Goal: Contribute content: Contribute content

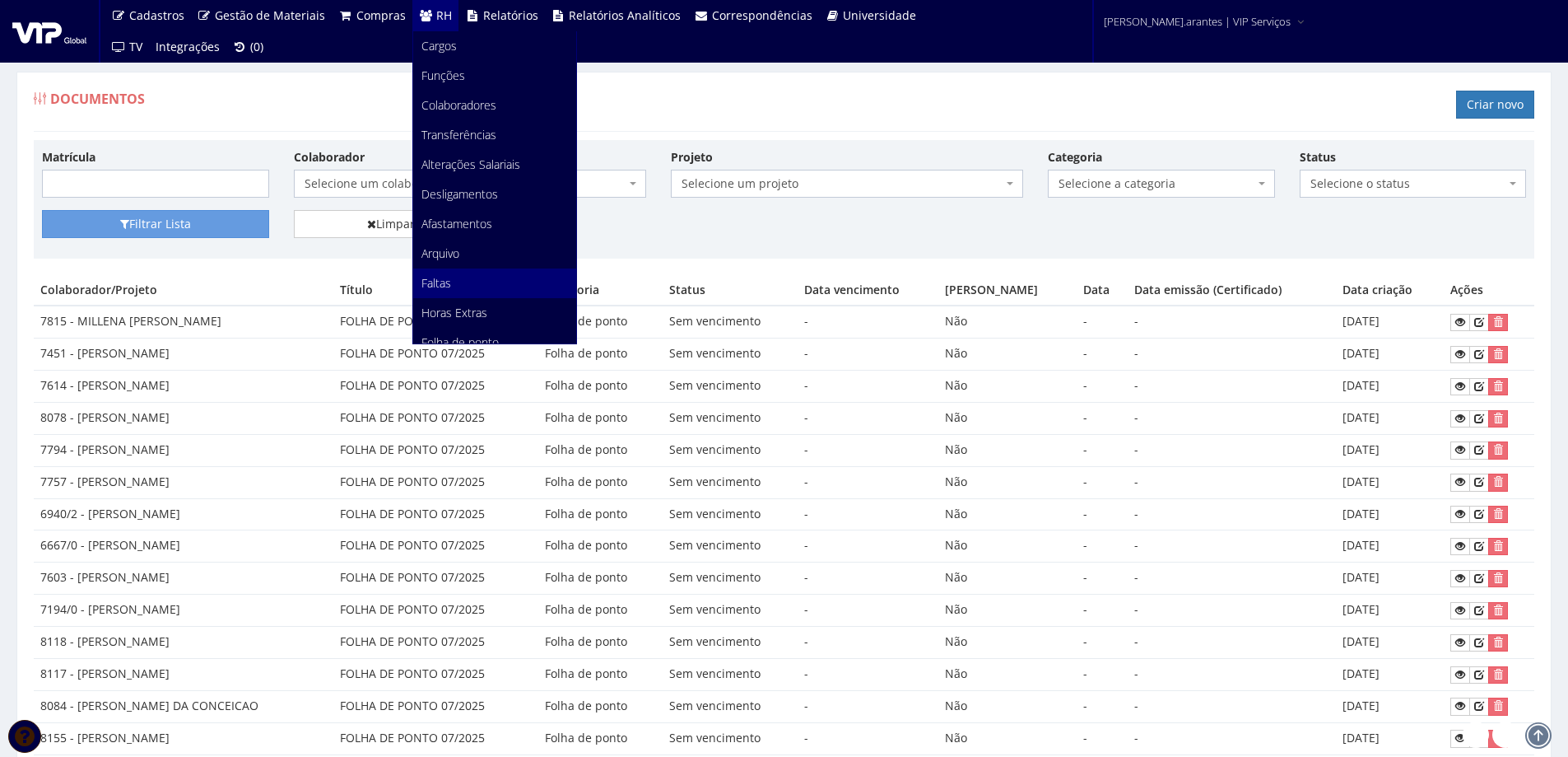
click at [435, 283] on span "Faltas" at bounding box center [437, 283] width 30 height 16
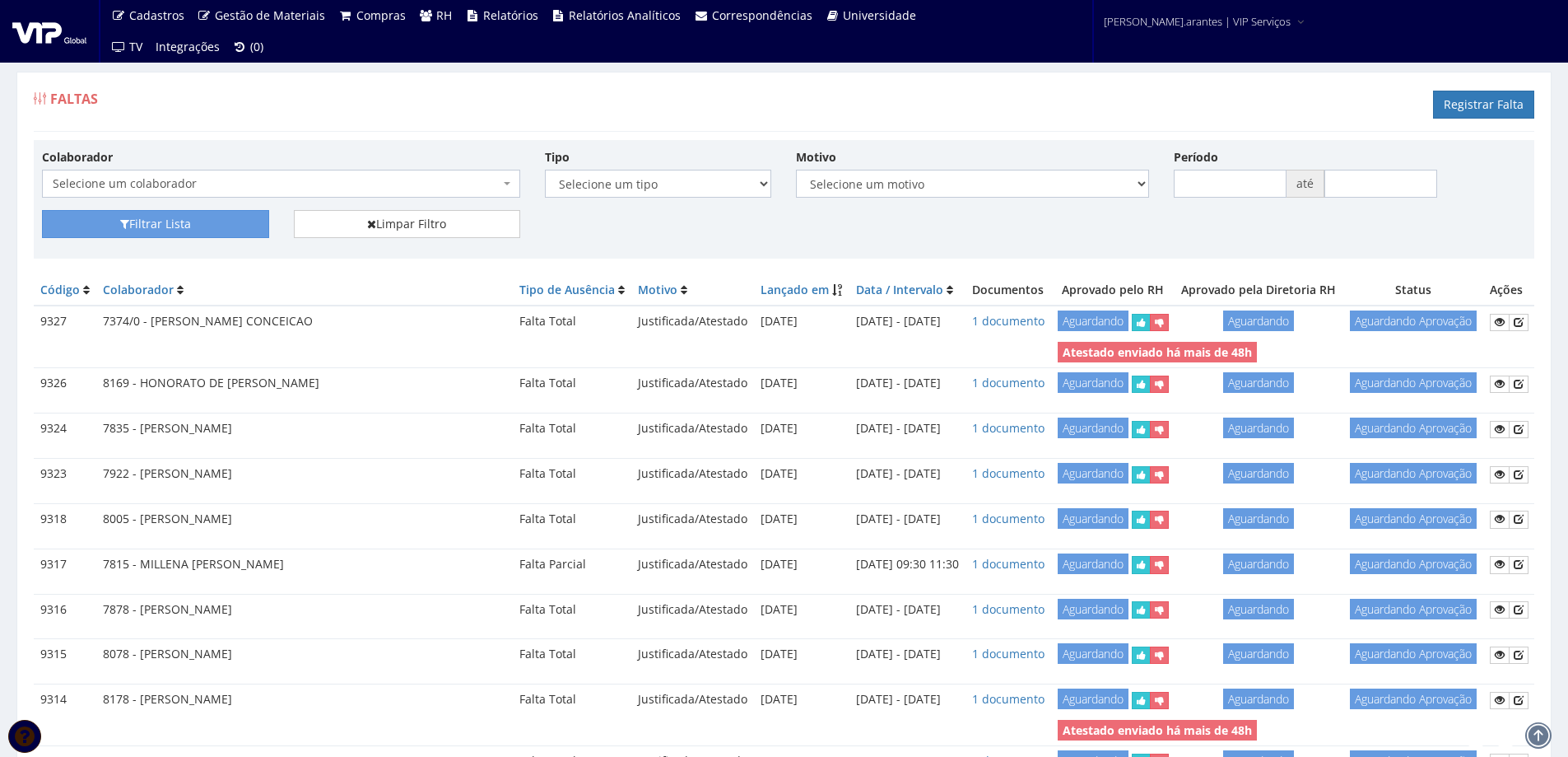
click at [325, 171] on span "Selecione um colaborador" at bounding box center [281, 184] width 478 height 28
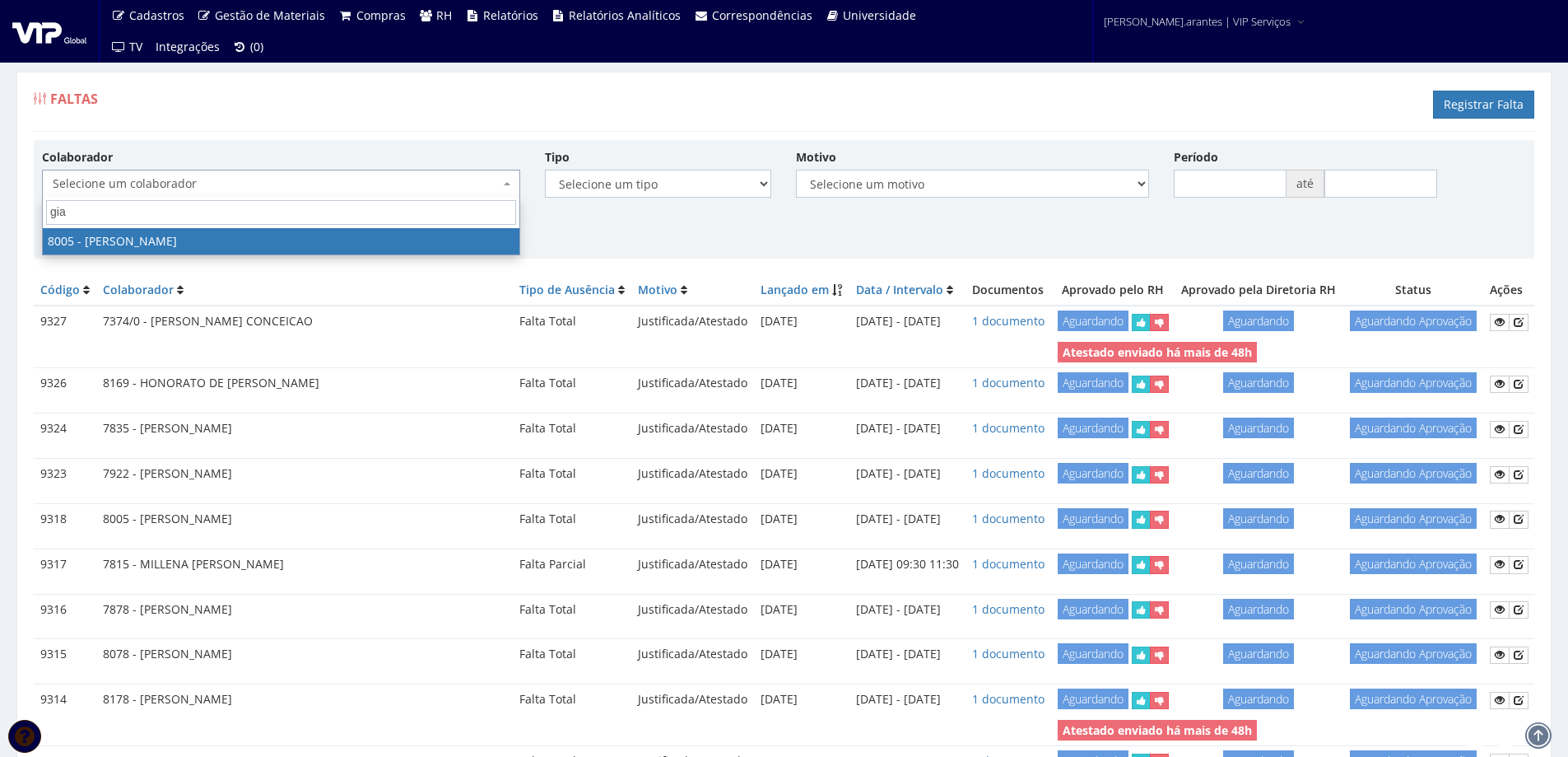
type input "gian"
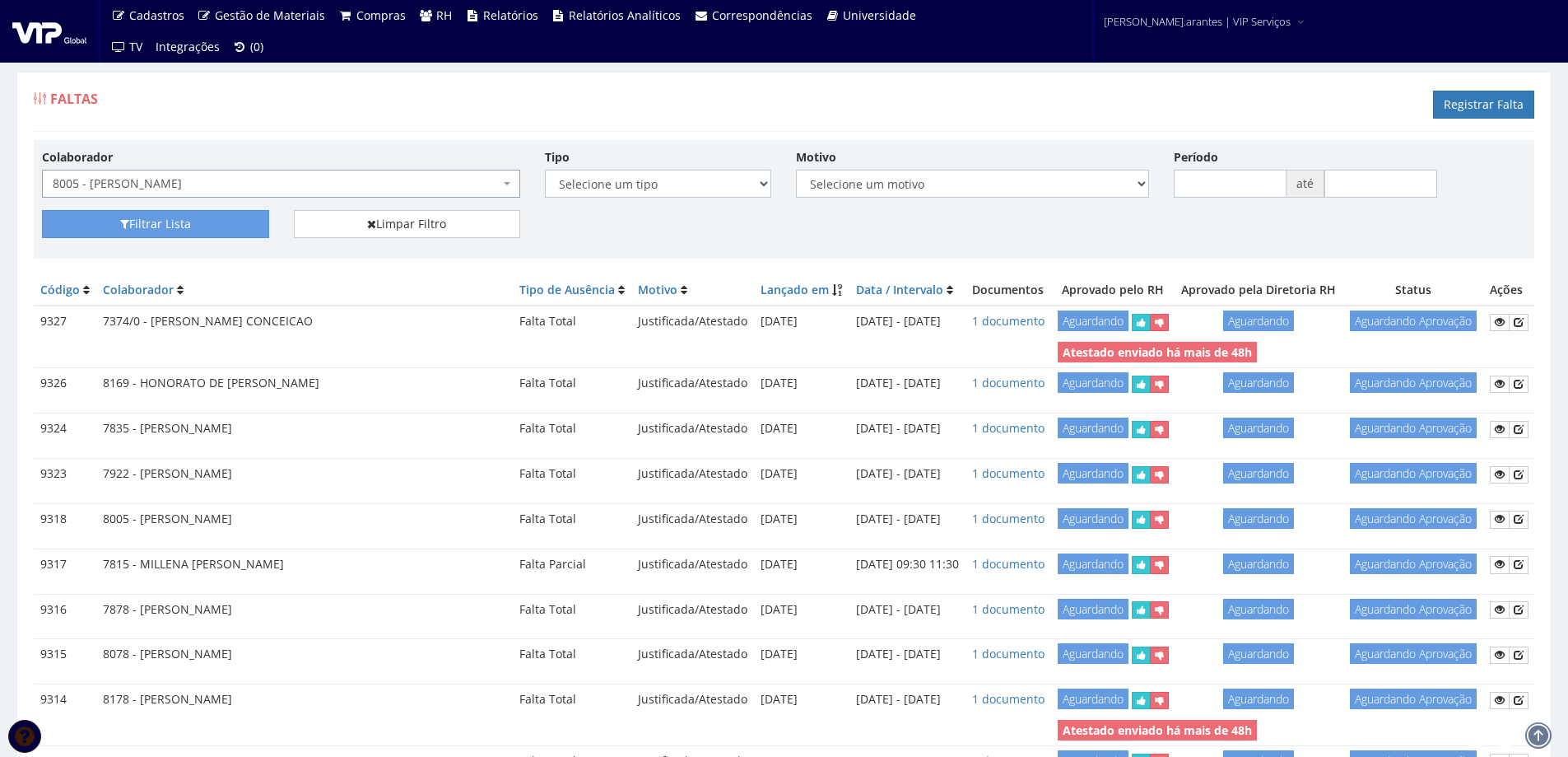
select select "3261"
click at [189, 217] on button "Filtrar Lista" at bounding box center [156, 224] width 228 height 28
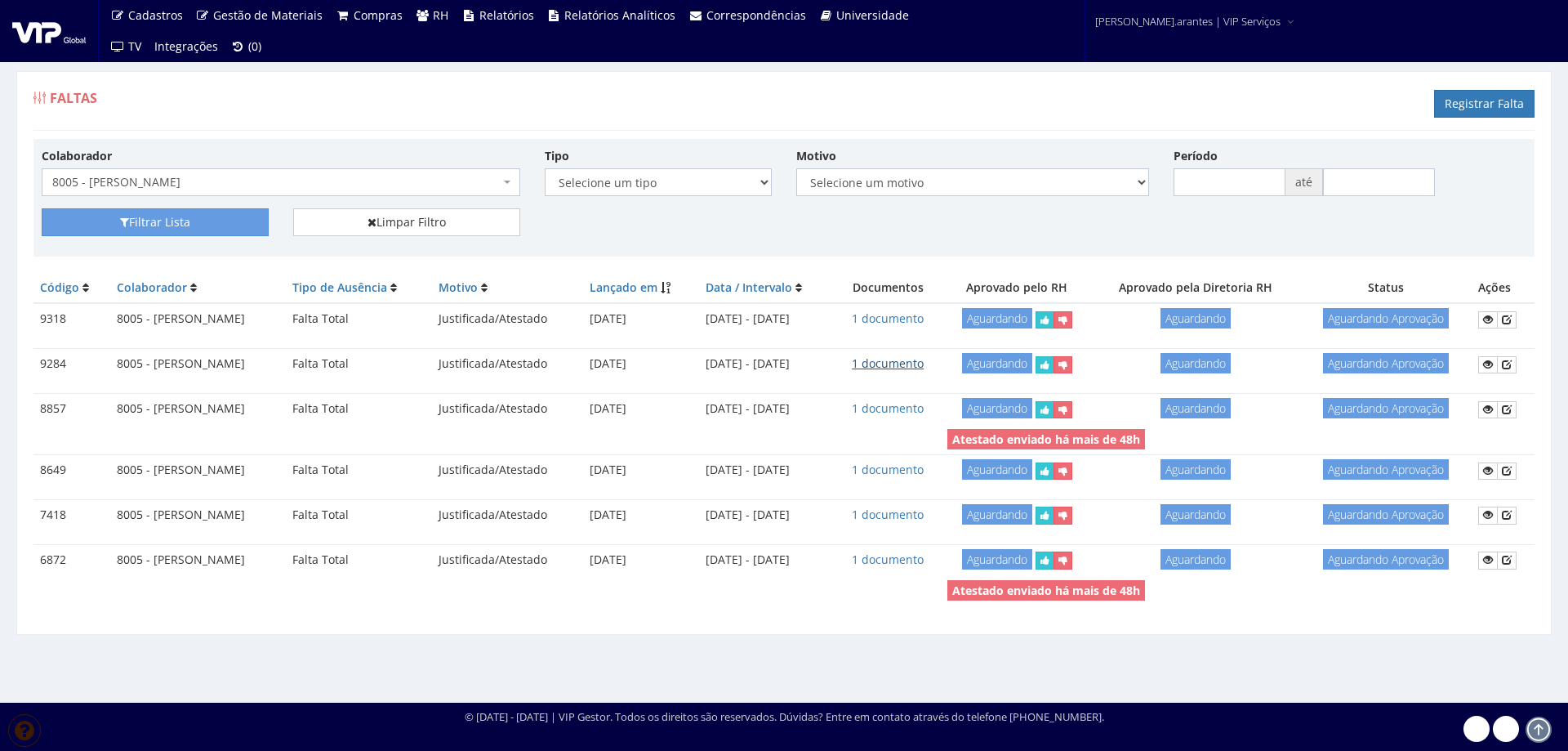
click at [916, 363] on link "1 documento" at bounding box center [888, 363] width 72 height 16
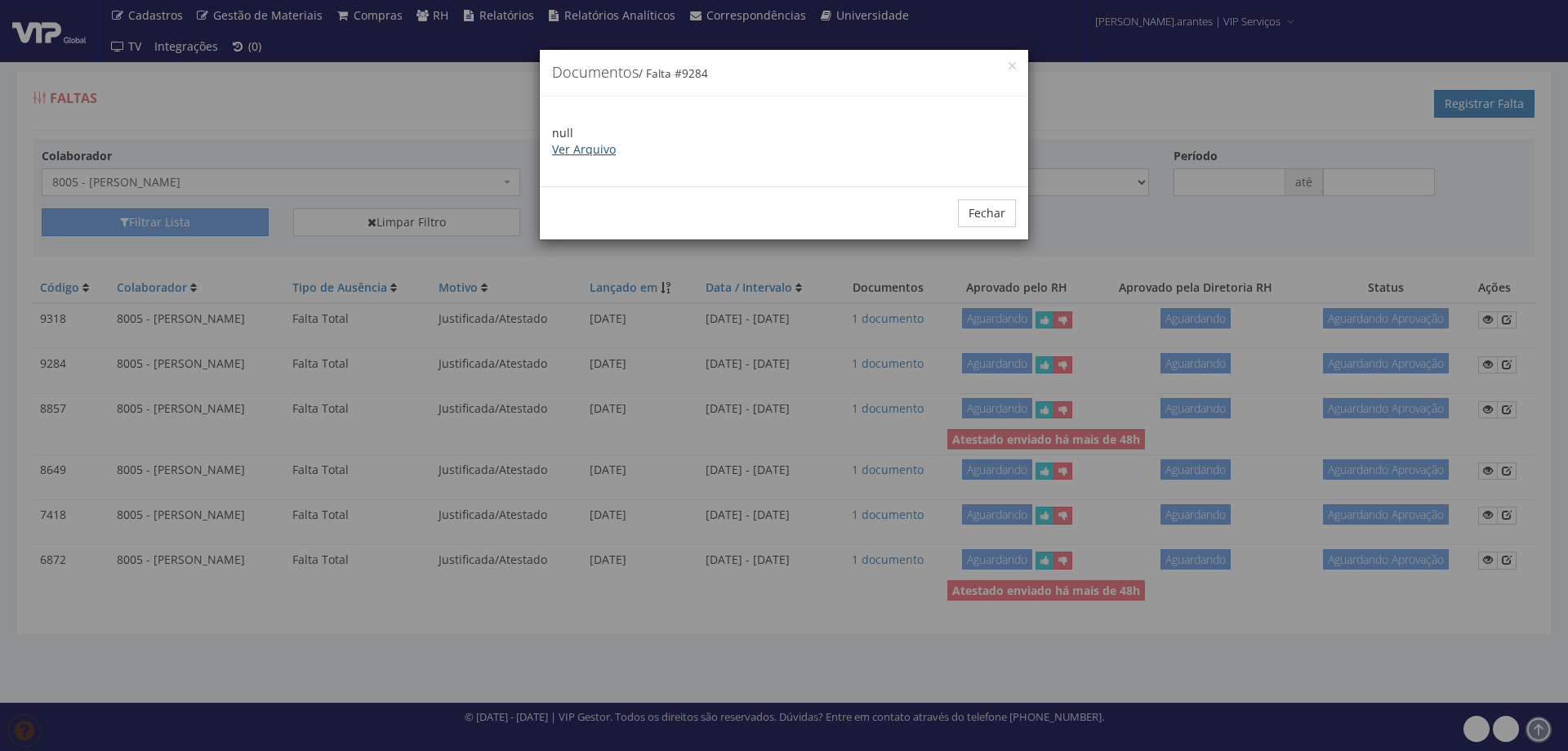
click at [594, 153] on link "Ver Arquivo" at bounding box center [584, 150] width 64 height 16
click at [980, 217] on button "Fechar" at bounding box center [987, 214] width 58 height 28
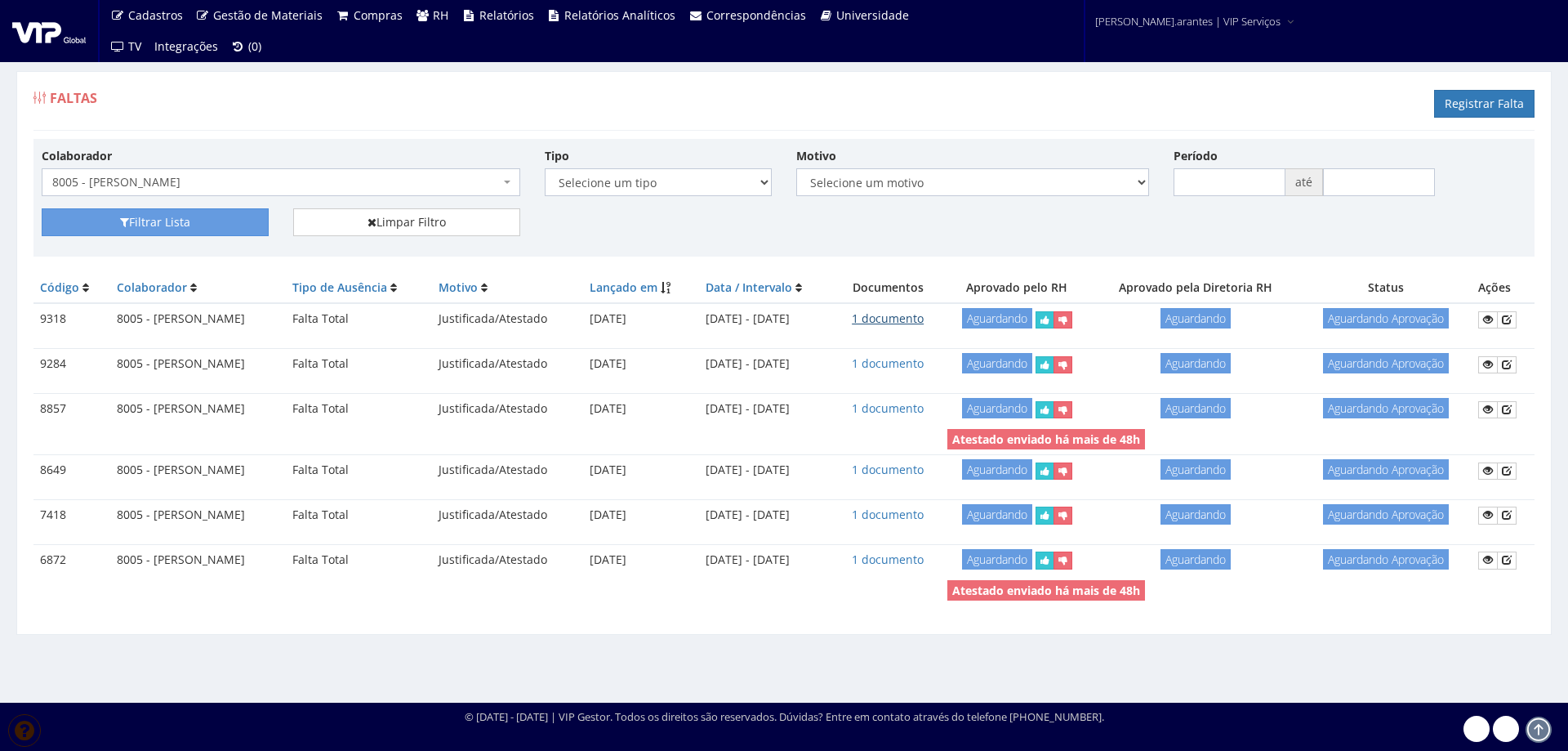
click at [924, 323] on link "1 documento" at bounding box center [888, 319] width 72 height 16
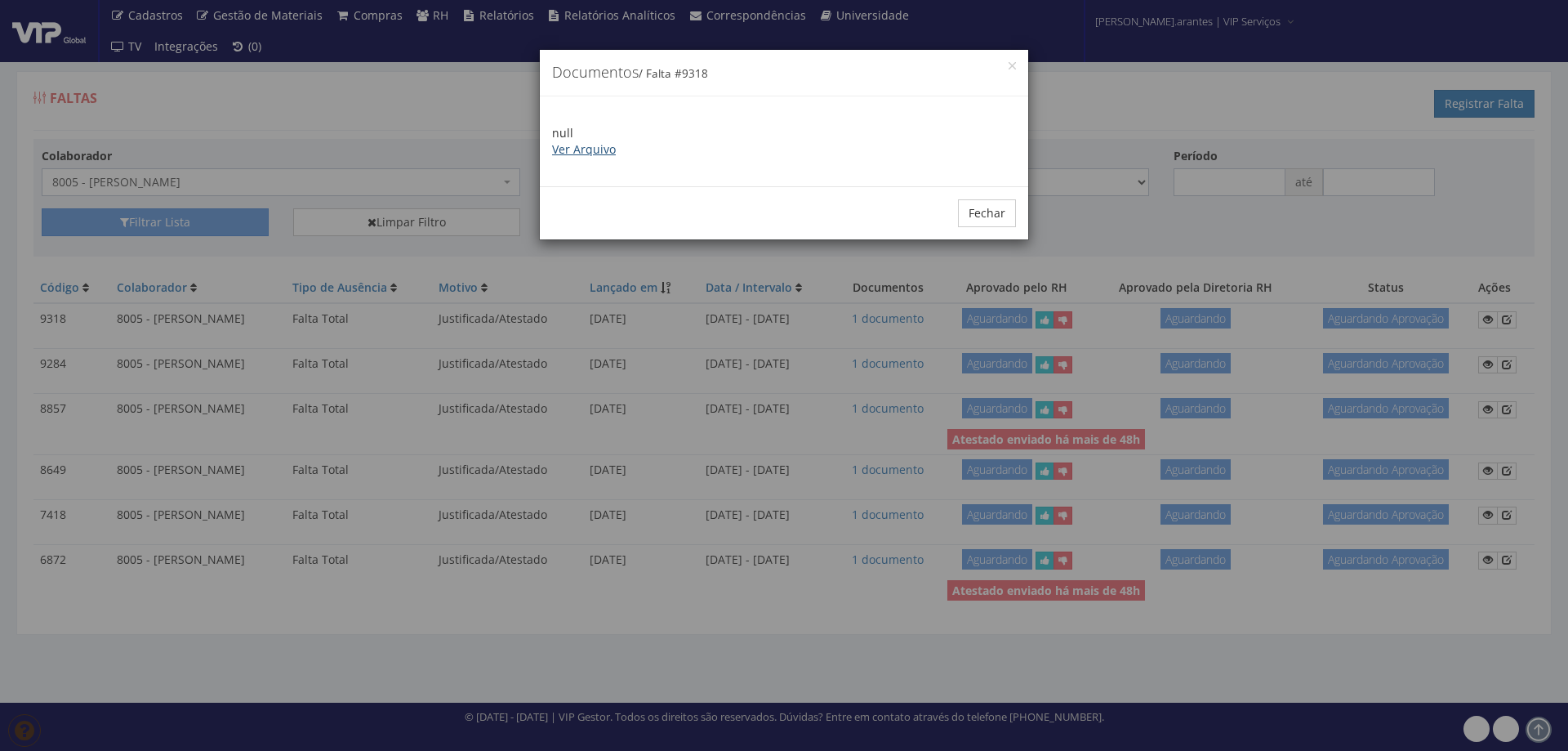
click at [591, 146] on link "Ver Arquivo" at bounding box center [584, 150] width 64 height 16
click at [983, 214] on button "Fechar" at bounding box center [987, 214] width 58 height 28
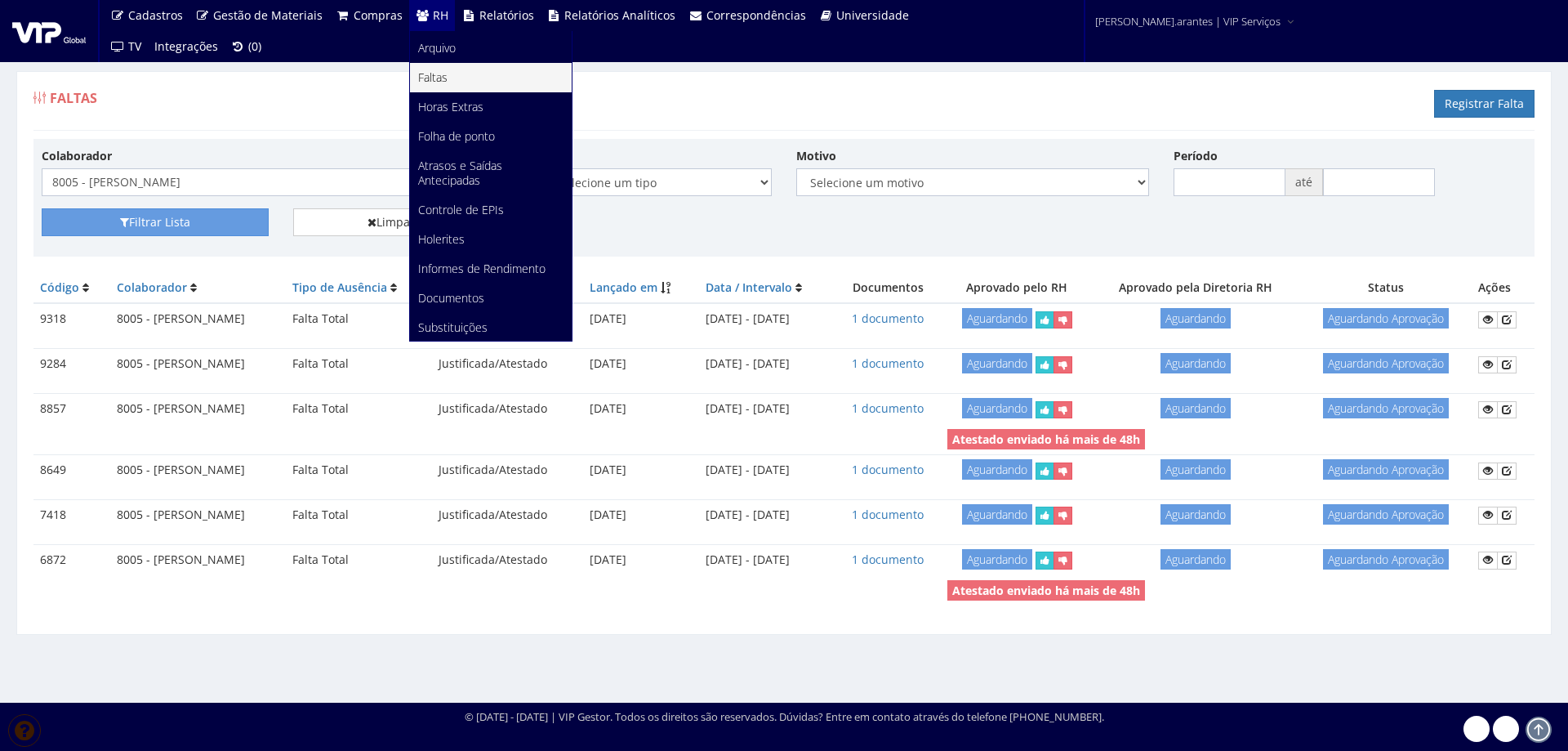
scroll to position [205, 0]
click at [431, 301] on span "Documentos" at bounding box center [452, 297] width 66 height 16
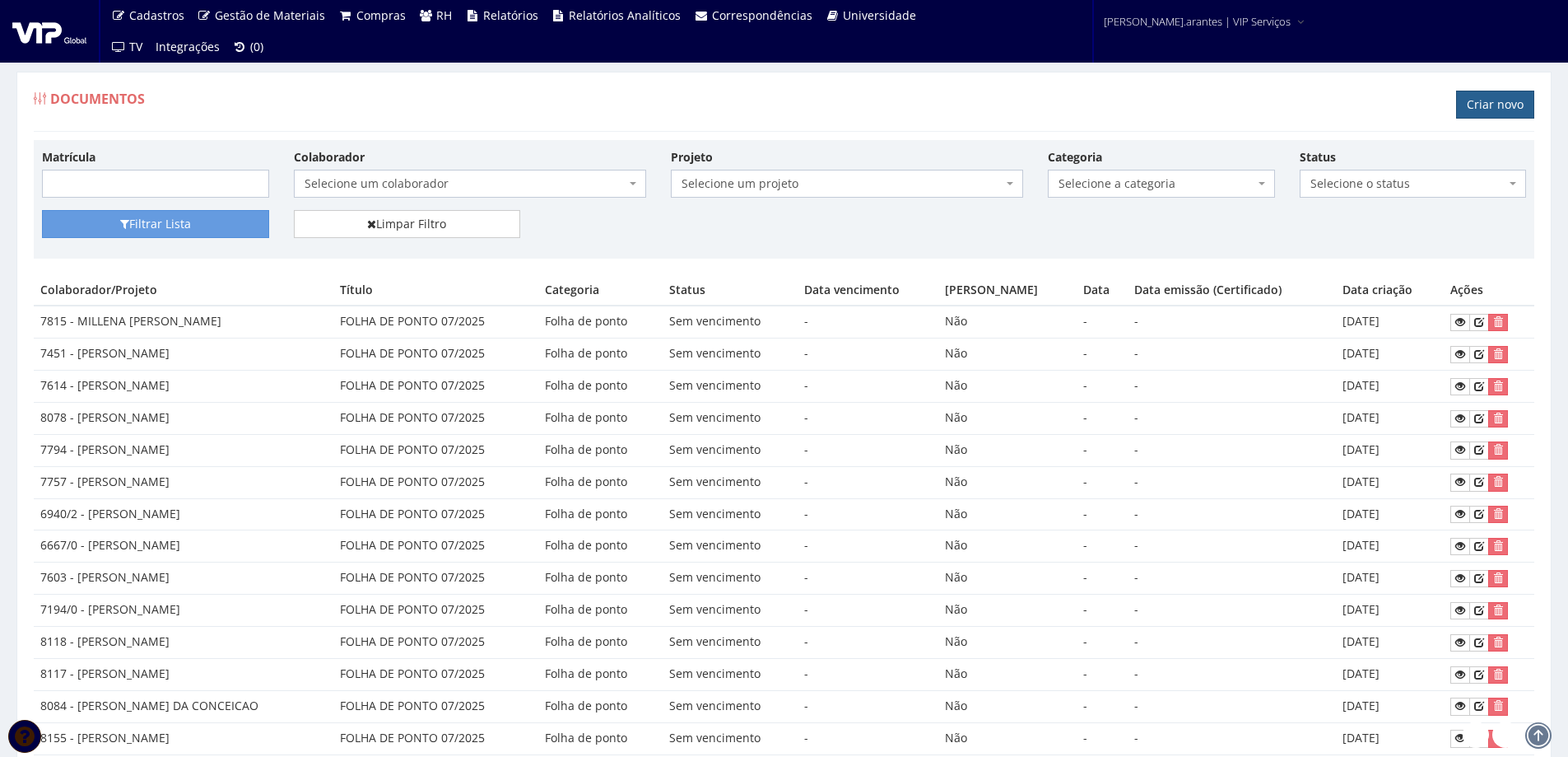
click at [1513, 109] on link "Criar novo" at bounding box center [1495, 105] width 78 height 28
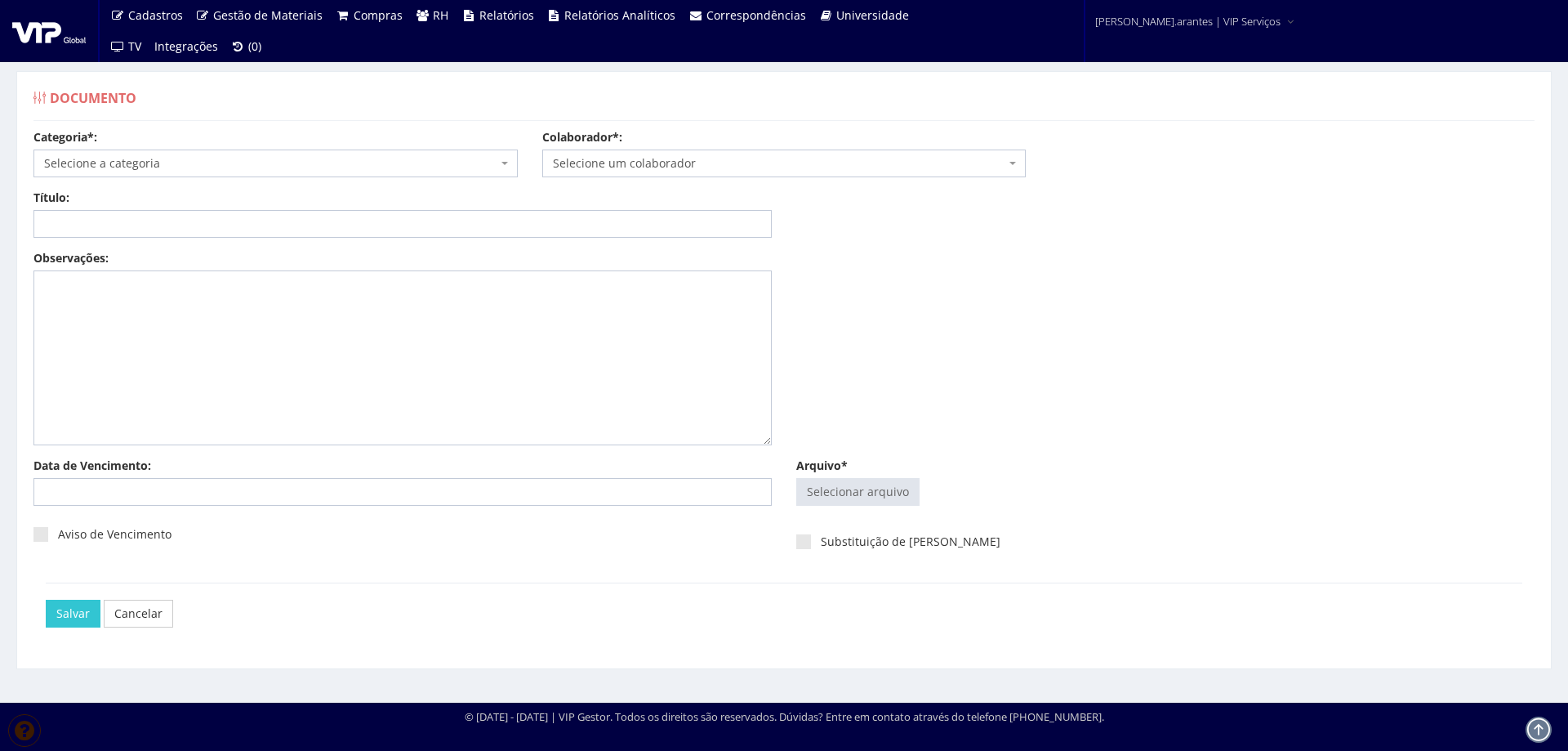
click at [299, 154] on span "Selecione a categoria" at bounding box center [276, 164] width 485 height 28
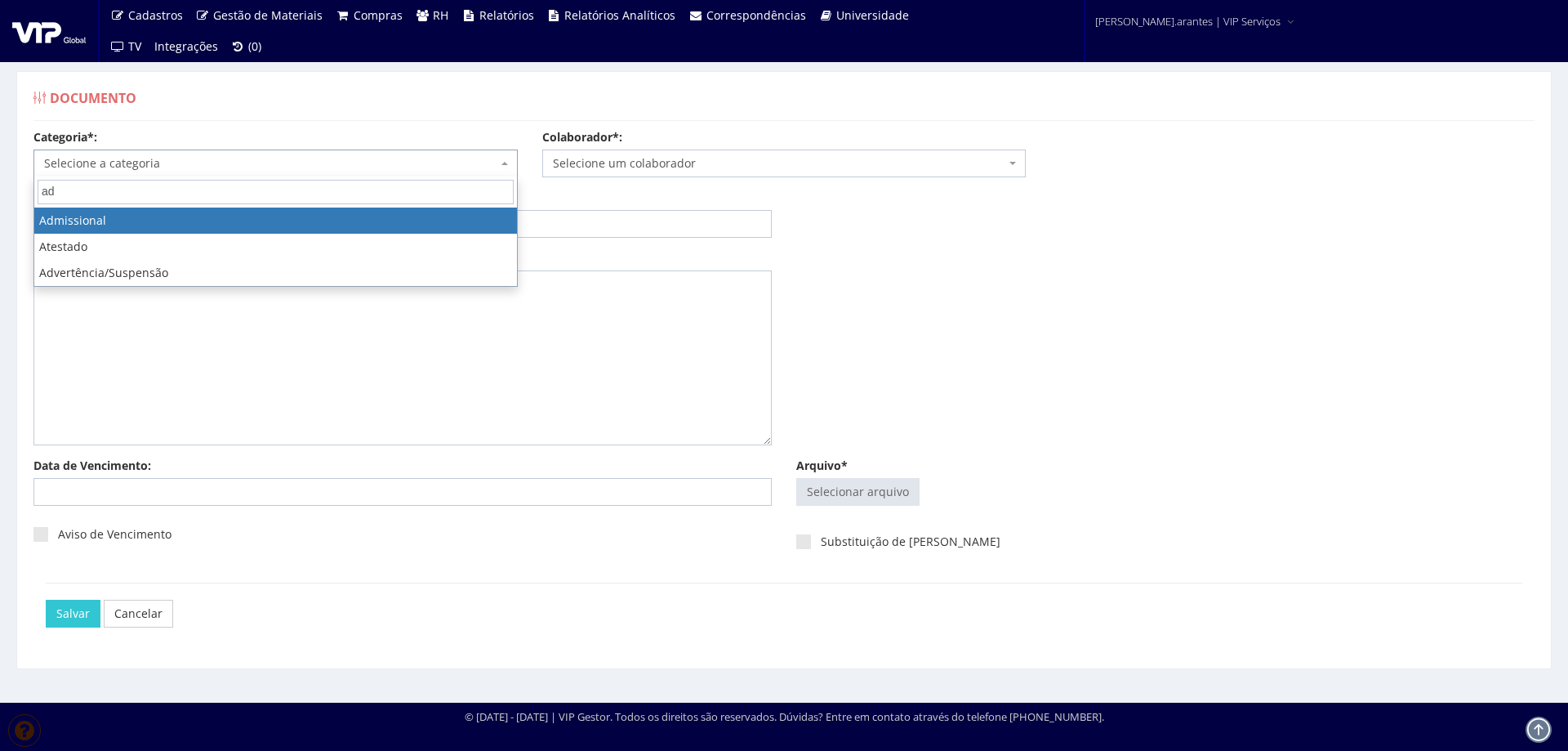
type input "a"
type input "r"
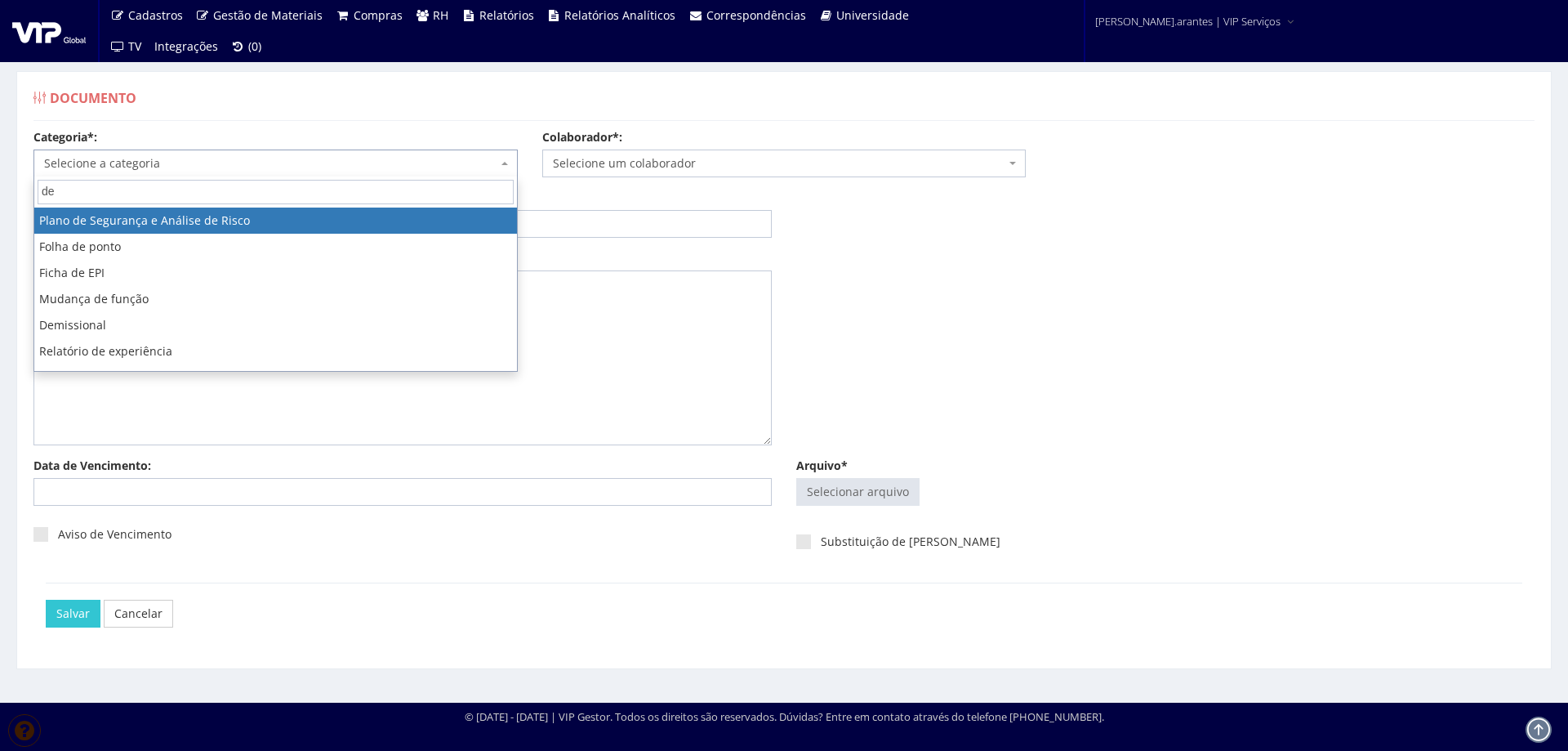
type input "dem"
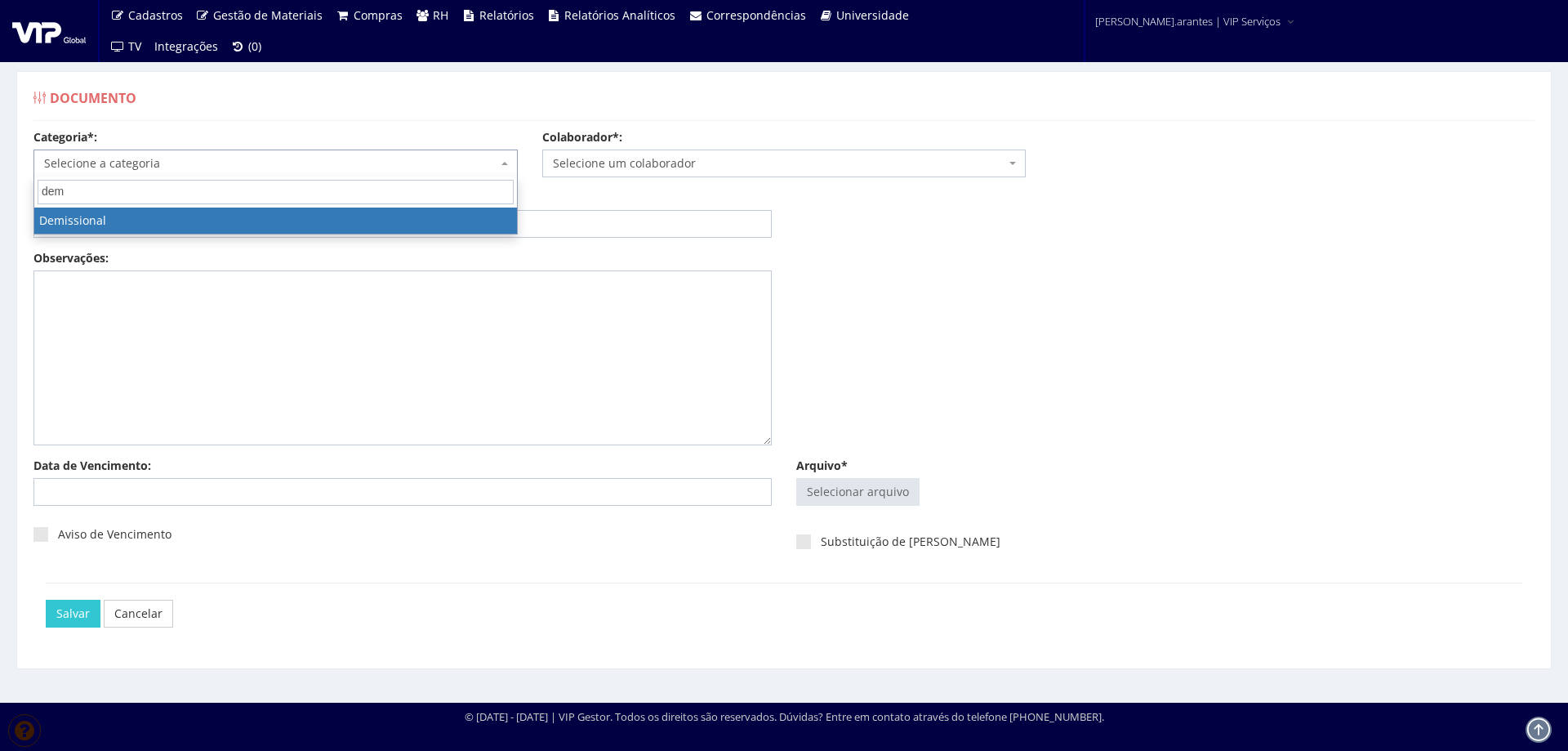
select select "demissional"
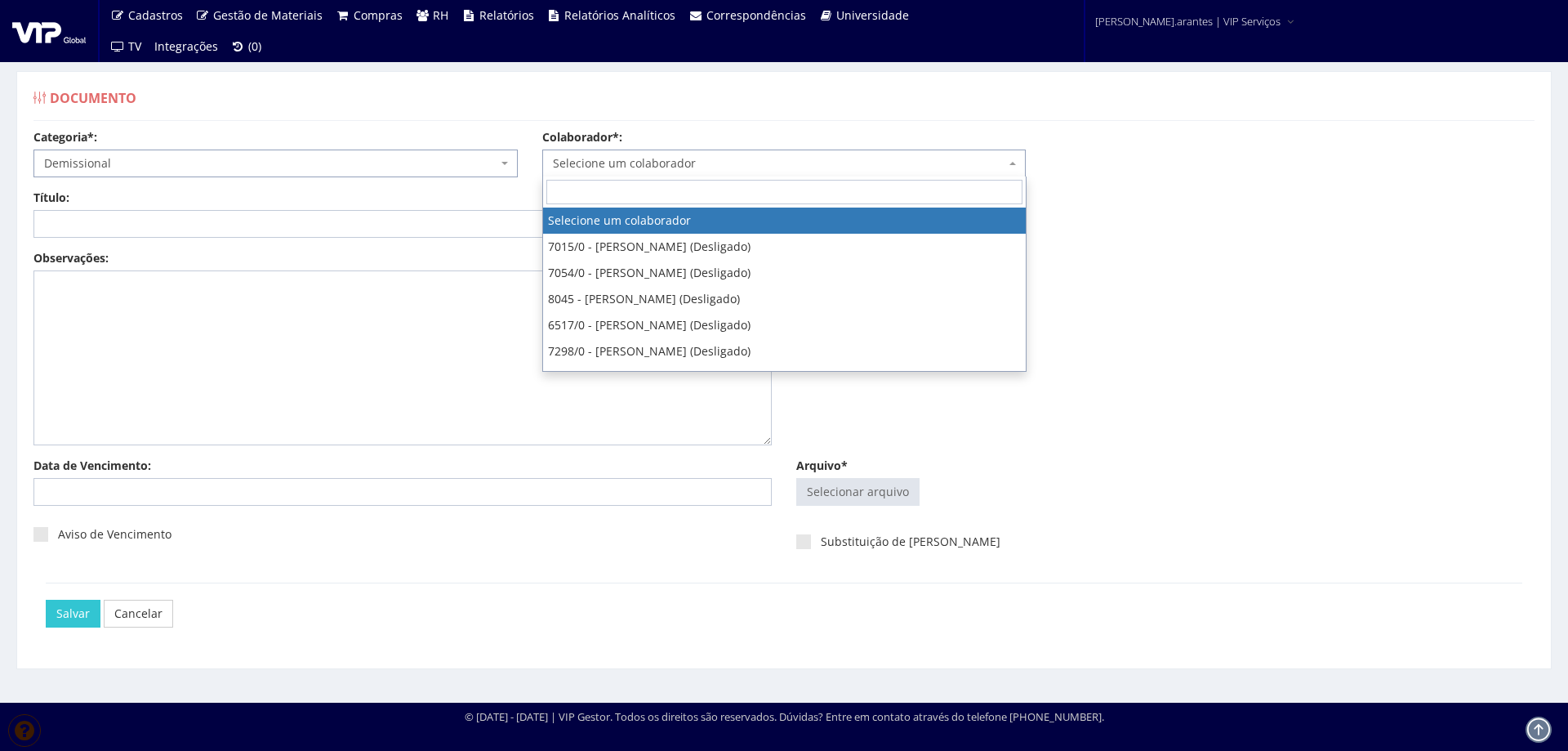
click at [594, 158] on span "Selecione um colaborador" at bounding box center [780, 163] width 453 height 17
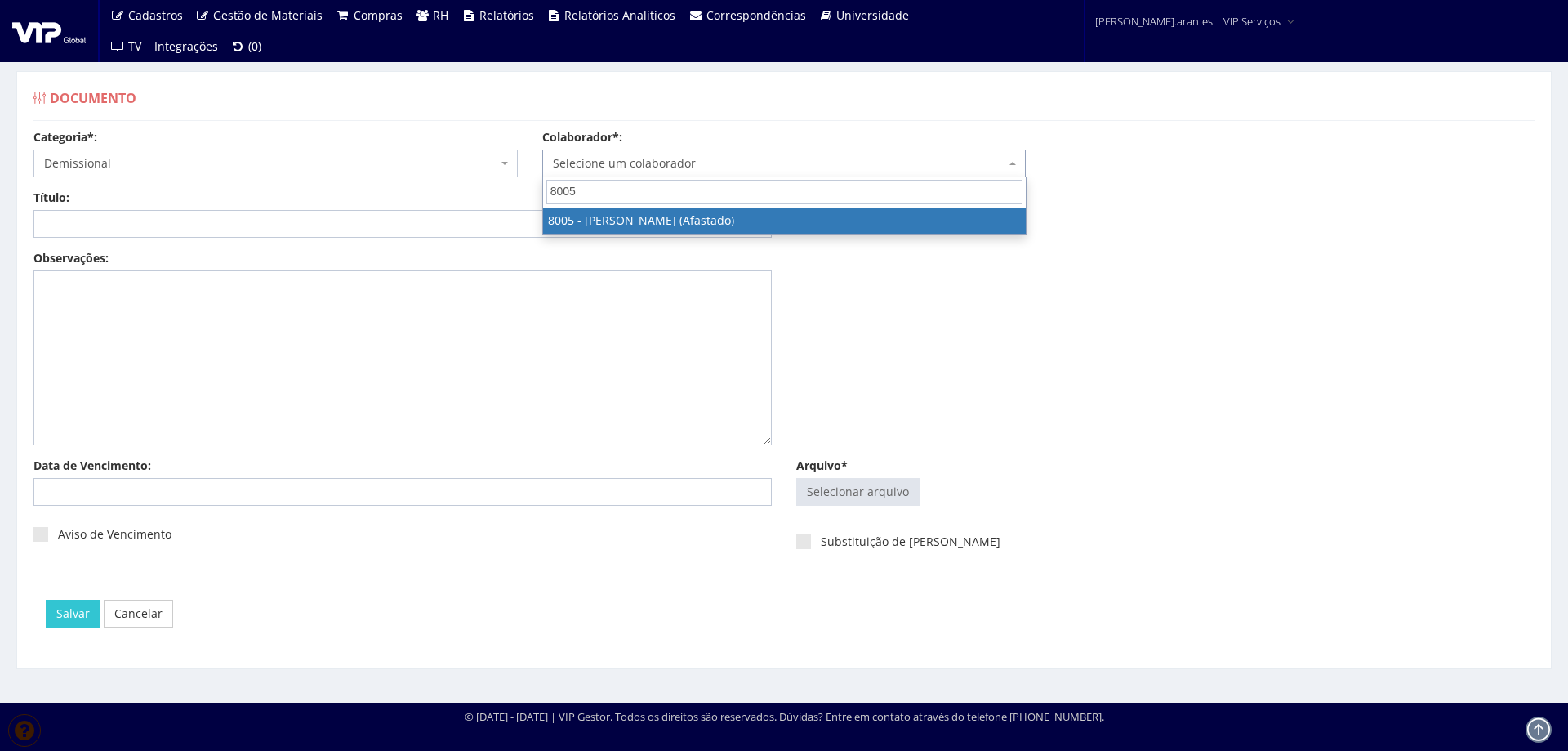
type input "8005"
select select "3261"
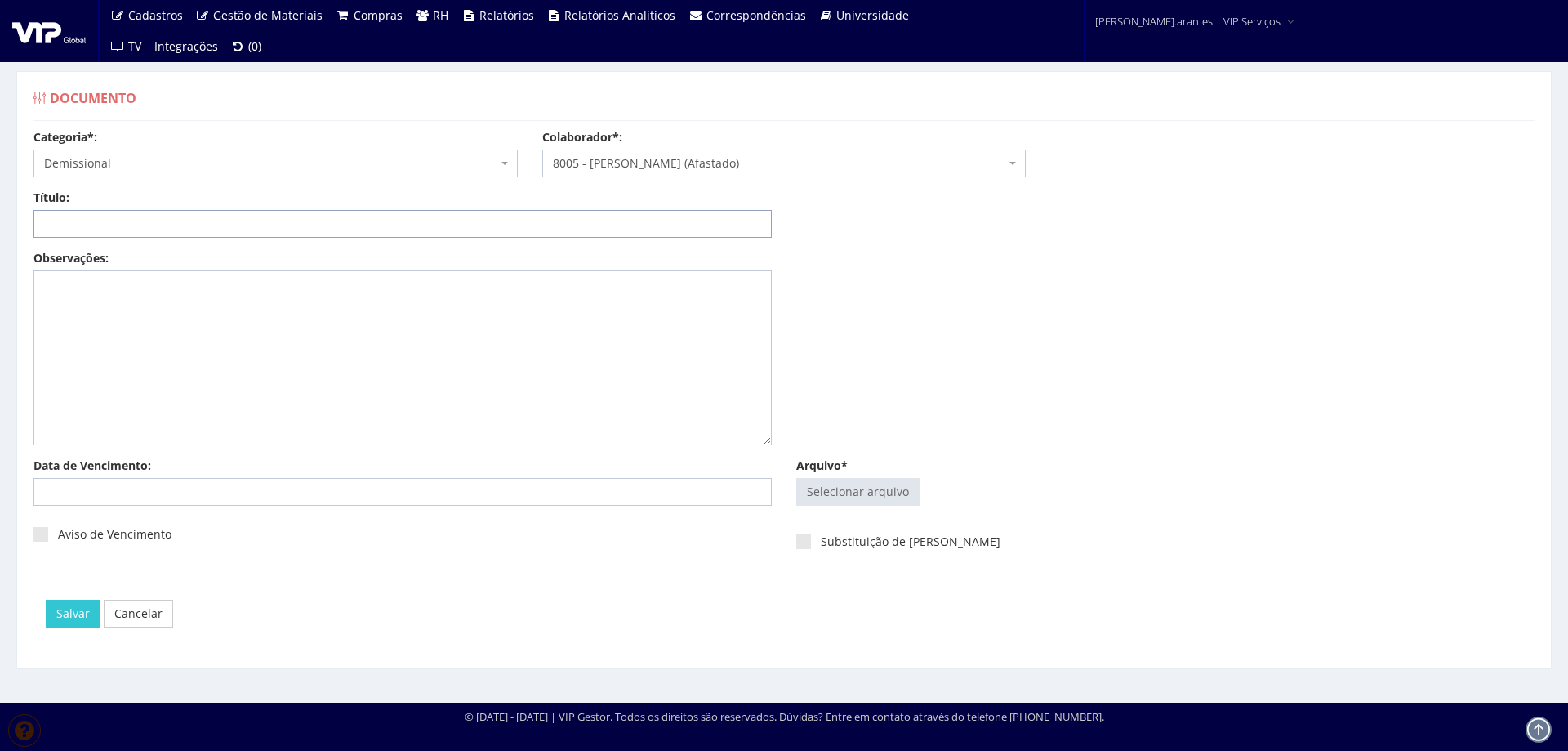
click at [374, 217] on input "Título:" at bounding box center [402, 224] width 738 height 28
type input "EXCLUSÃO PLANO DE SAUDE"
click at [887, 495] on input "Arquivo*" at bounding box center [858, 492] width 122 height 26
type input "C:\fakepath\FET GIANCARLO AMANCIO RIBEIRO.pdf"
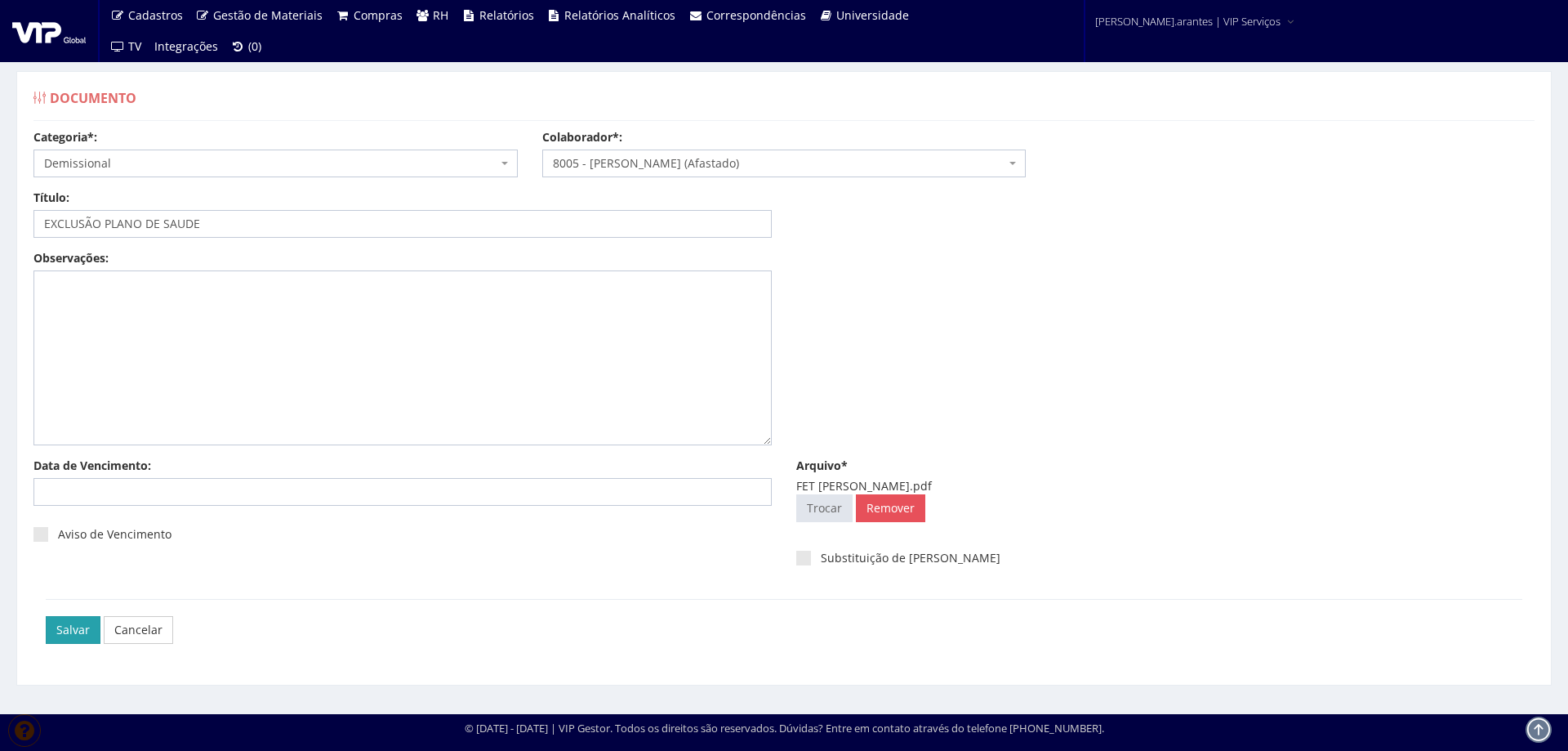
click at [73, 624] on input "Salvar" at bounding box center [73, 630] width 55 height 28
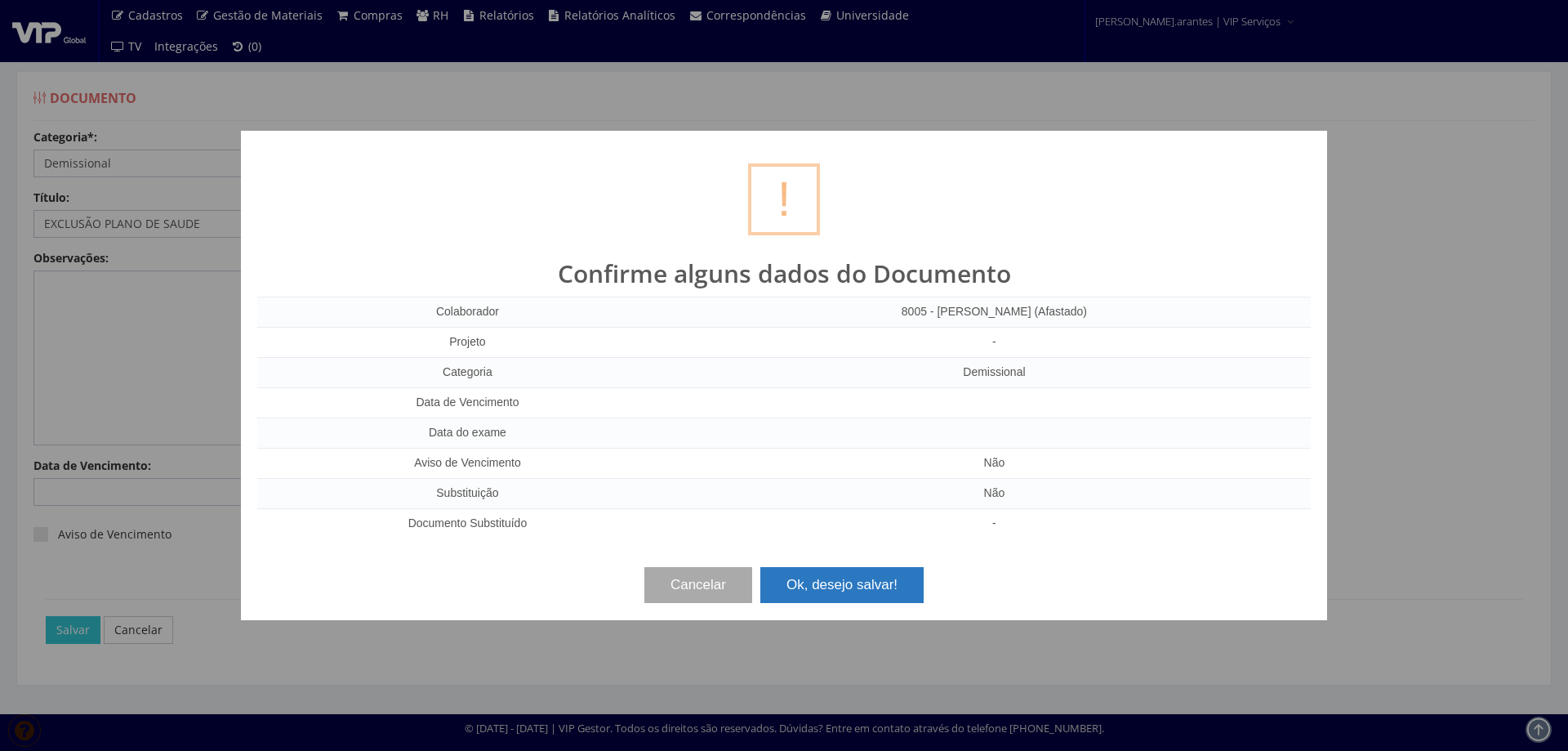
click at [834, 587] on button "Ok, desejo salvar!" at bounding box center [842, 585] width 164 height 36
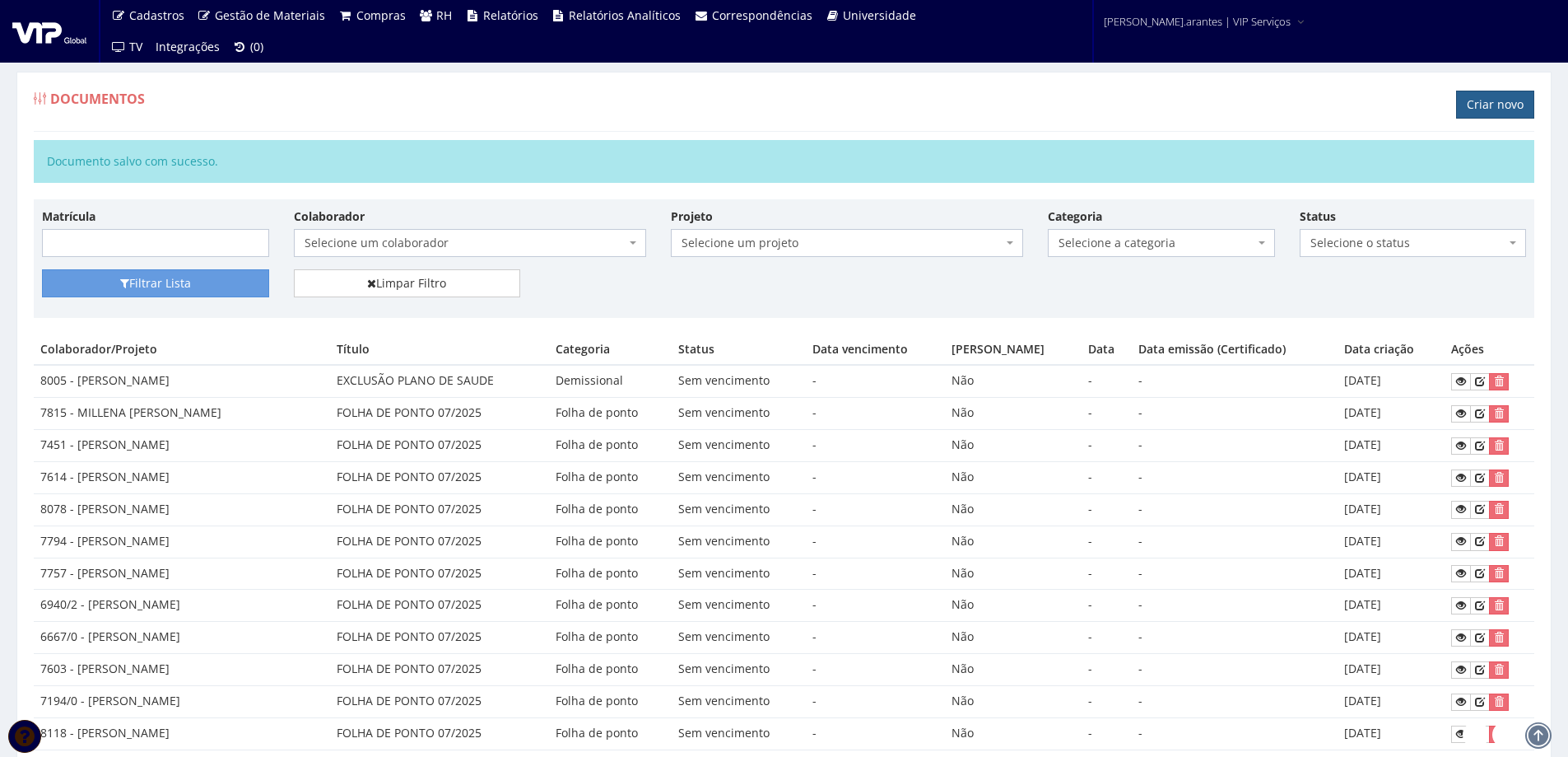
click at [1494, 97] on link "Criar novo" at bounding box center [1495, 105] width 78 height 28
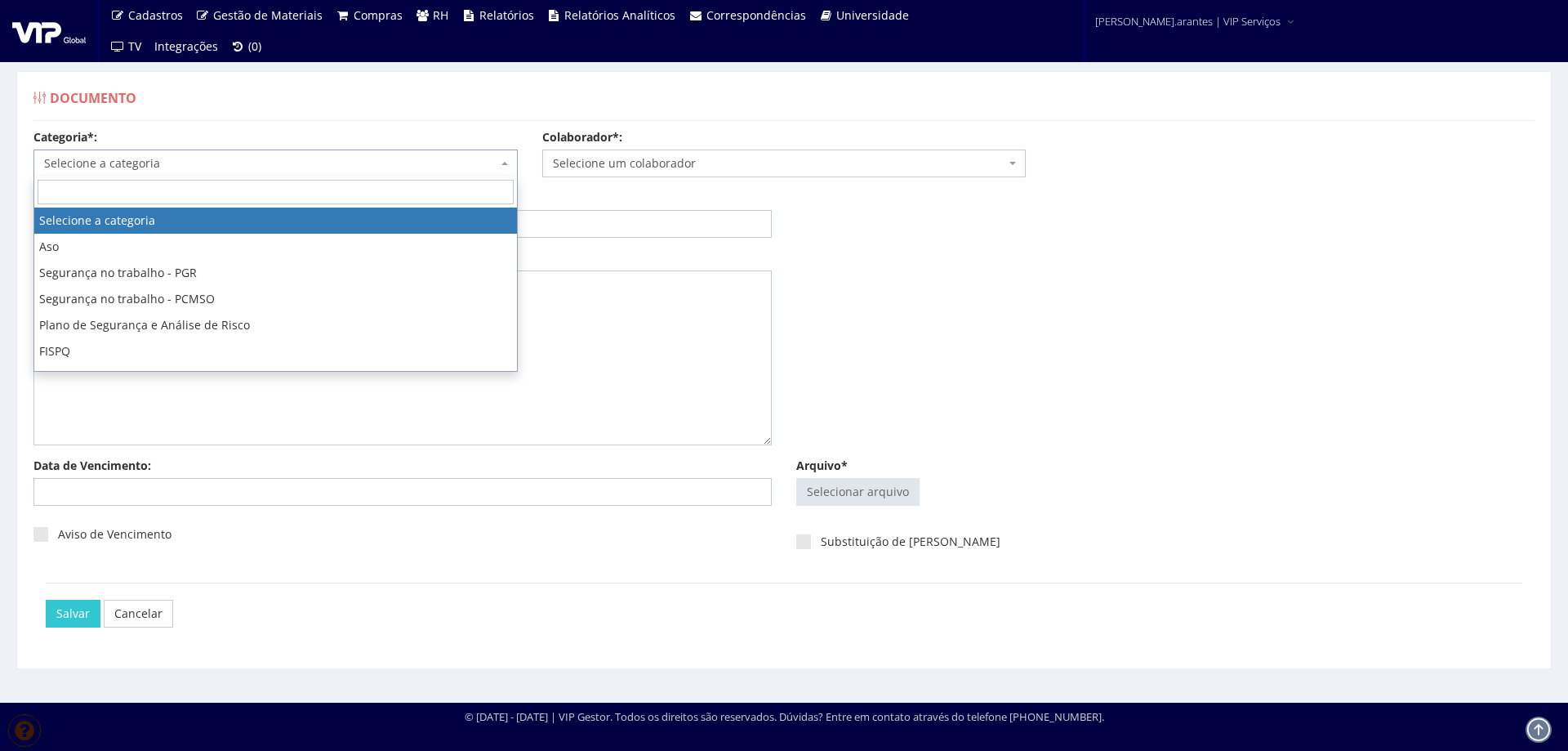
click at [344, 166] on span "Selecione a categoria" at bounding box center [270, 163] width 453 height 17
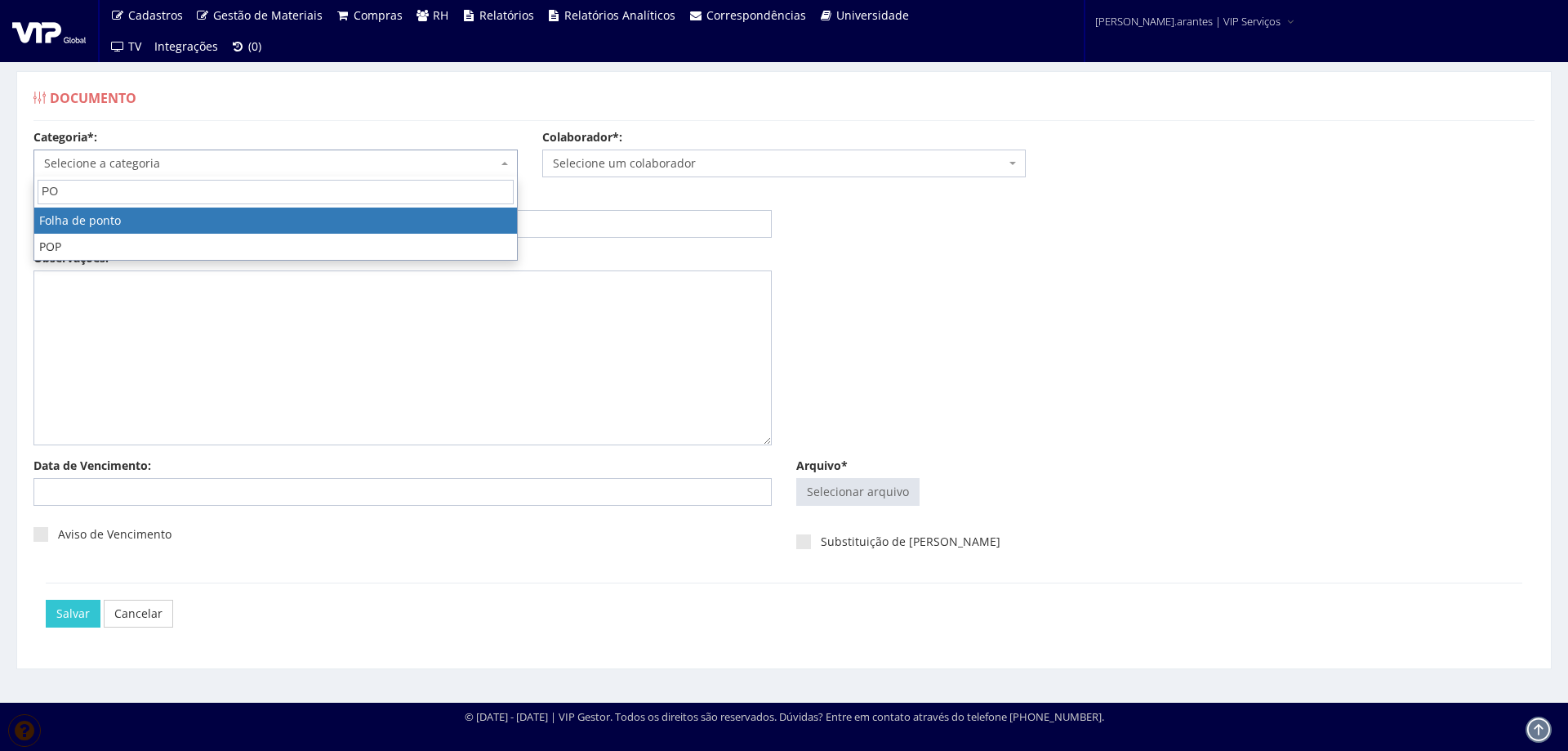
type input "PO"
select select "folha_ponto"
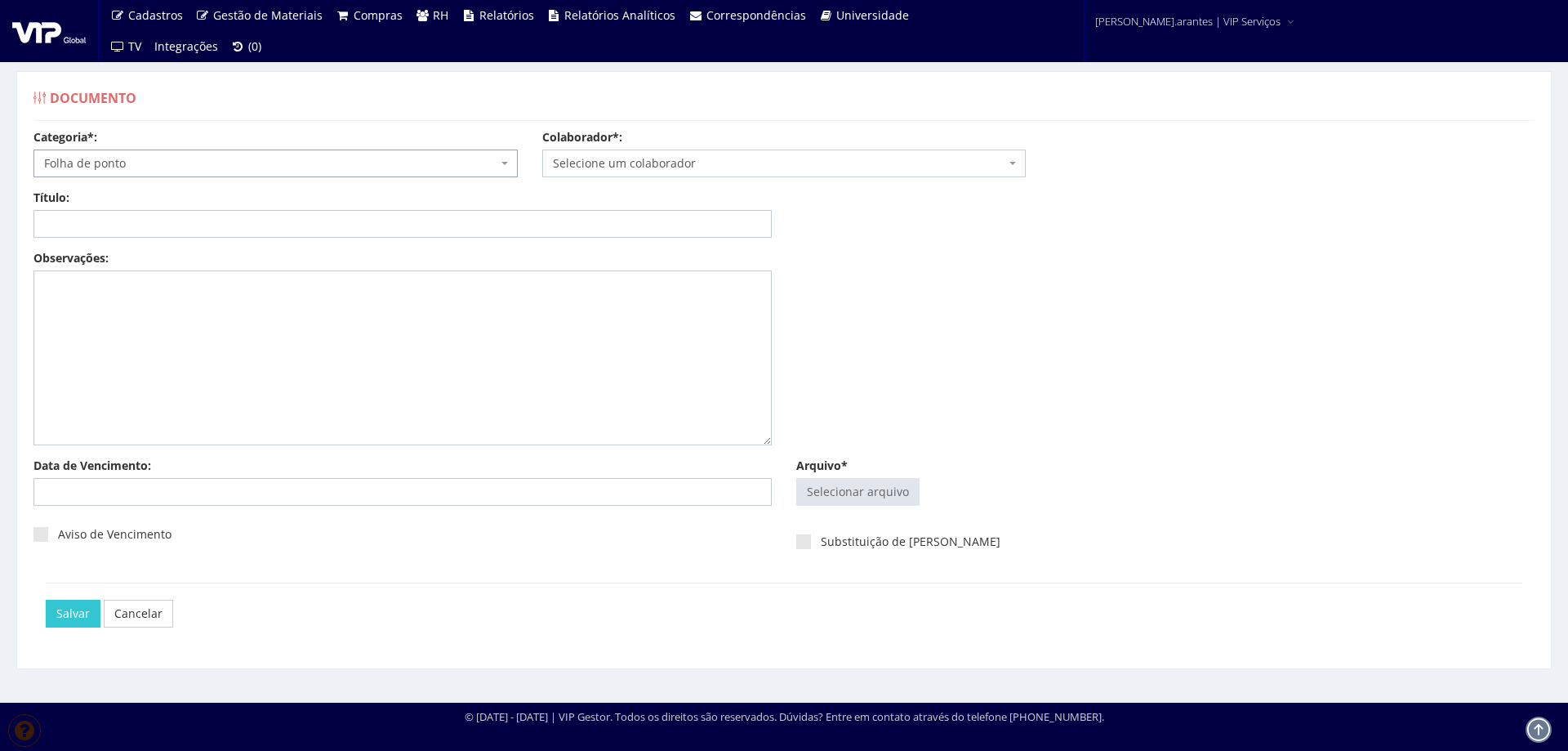
click at [578, 158] on span "Selecione um colaborador" at bounding box center [780, 163] width 453 height 17
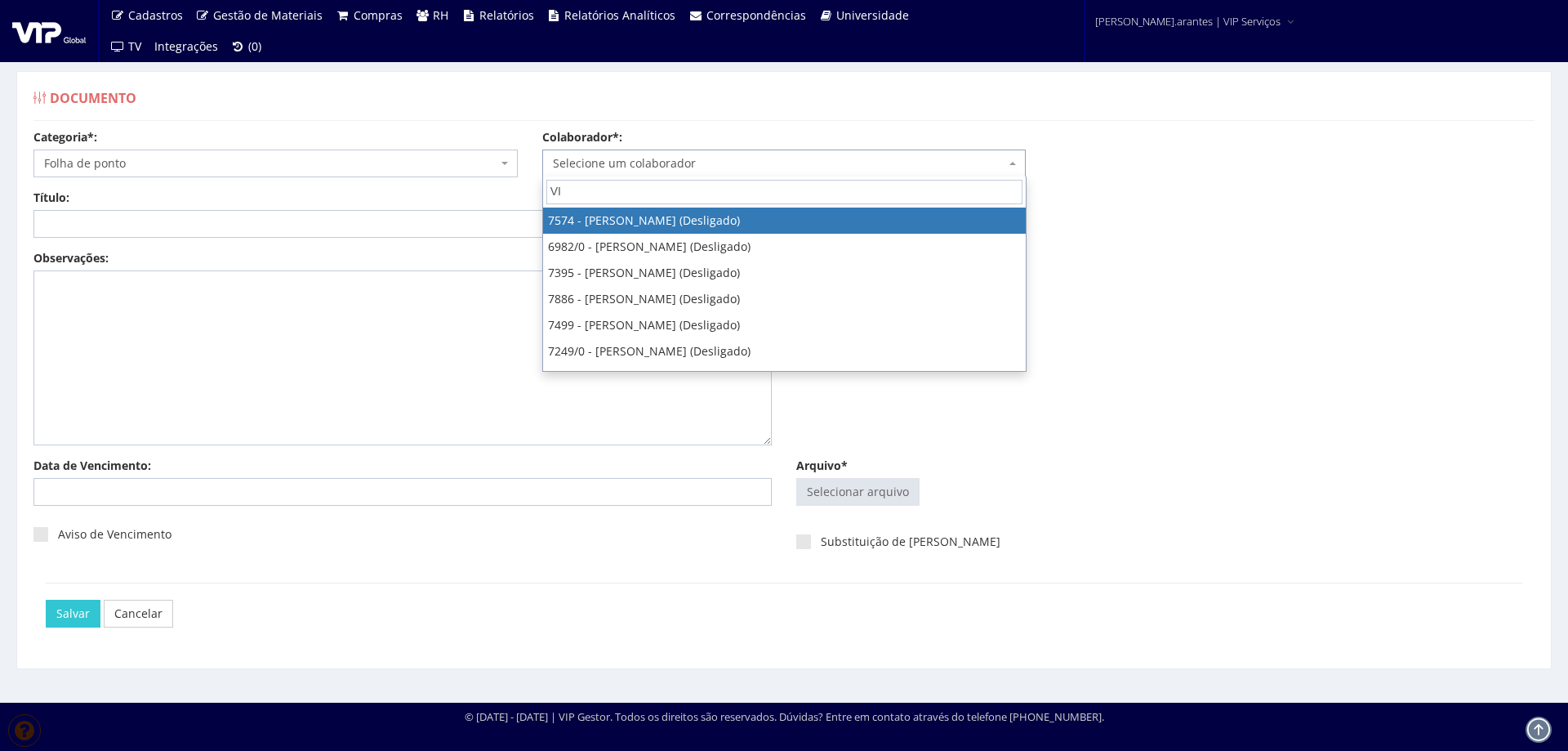
type input "V"
click at [142, 611] on link "Cancelar" at bounding box center [138, 614] width 69 height 28
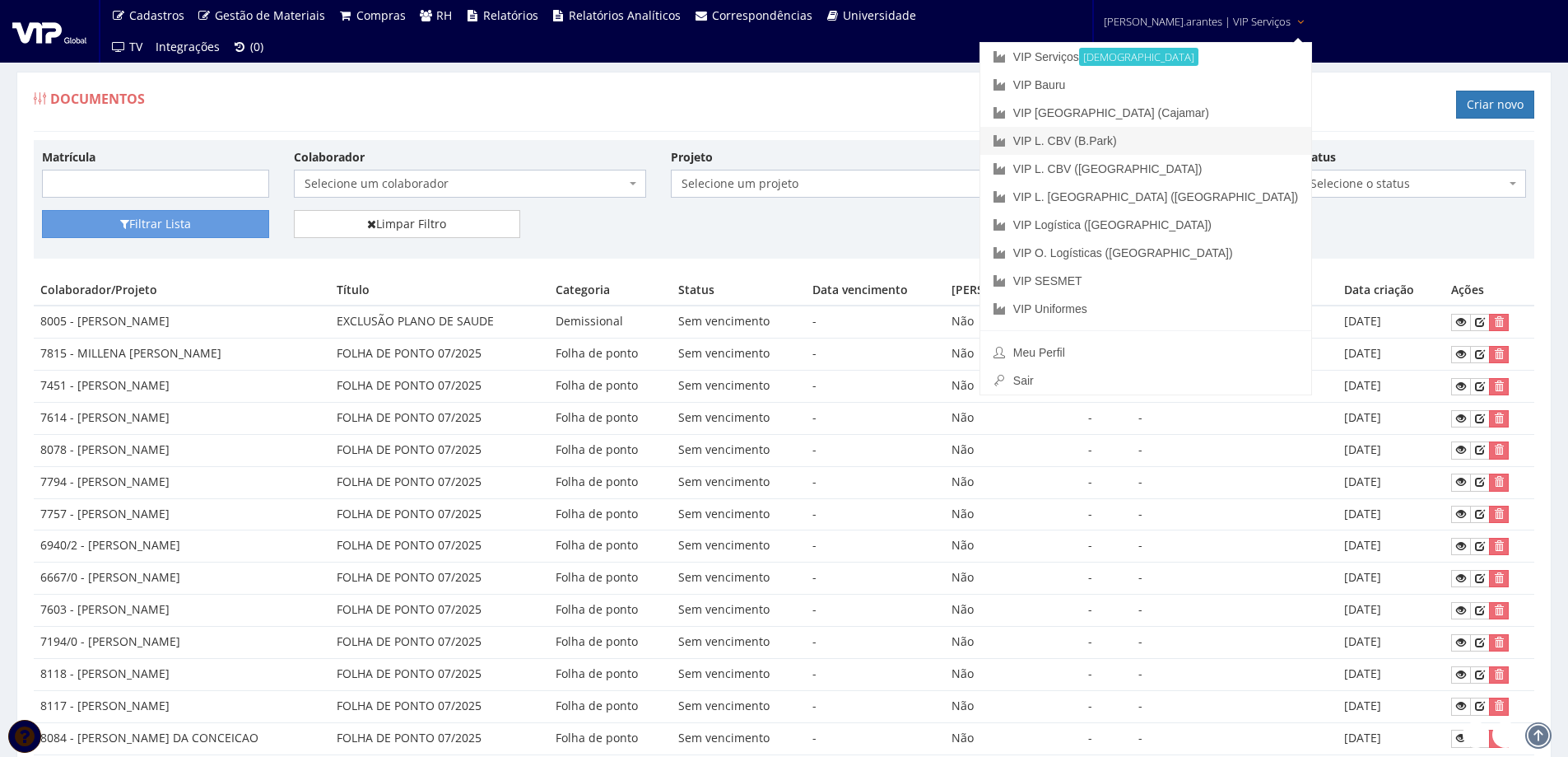
click at [1141, 139] on link "VIP L. CBV (B.Park)" at bounding box center [1146, 141] width 331 height 28
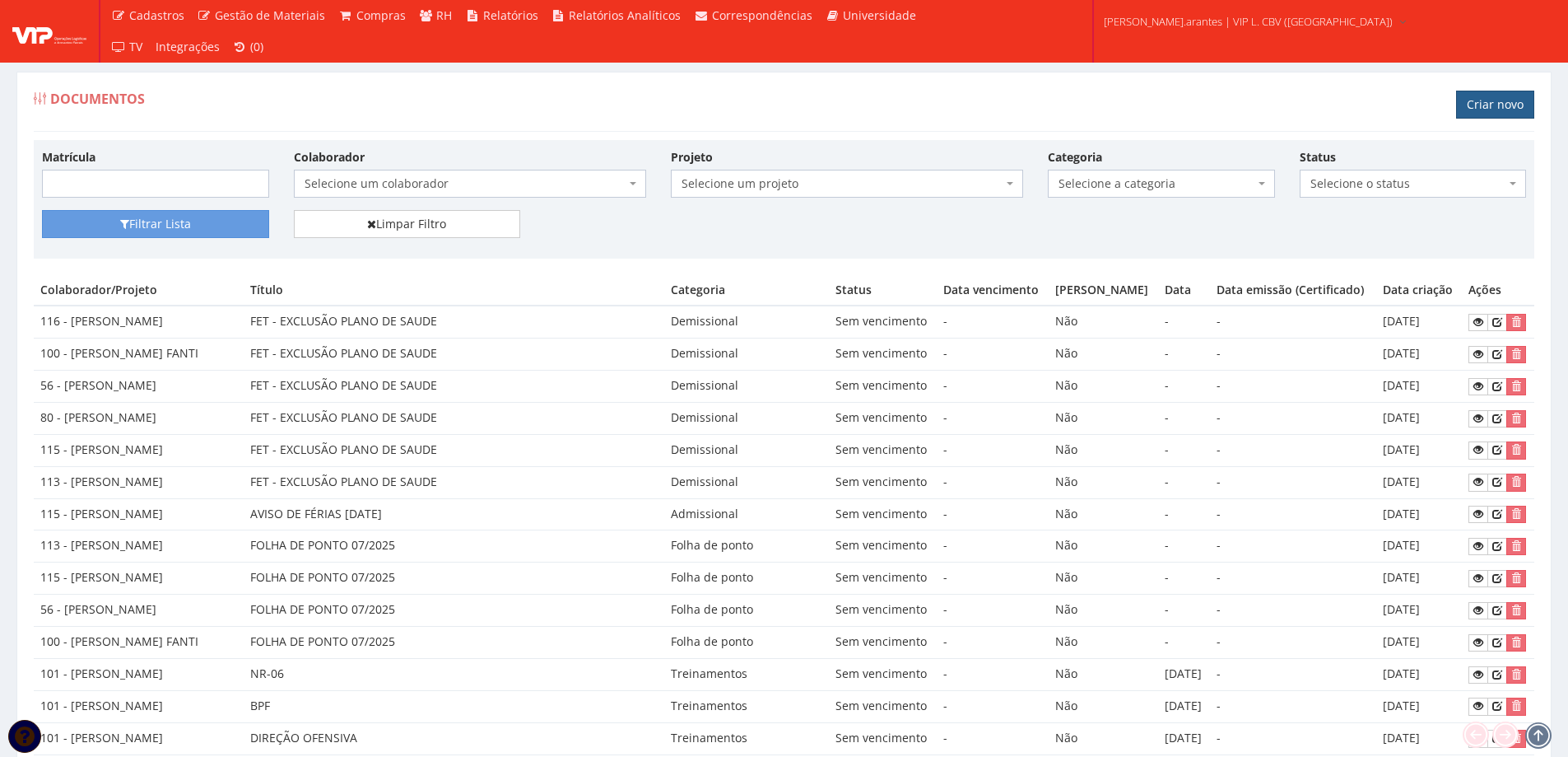
click at [1483, 98] on link "Criar novo" at bounding box center [1495, 105] width 78 height 28
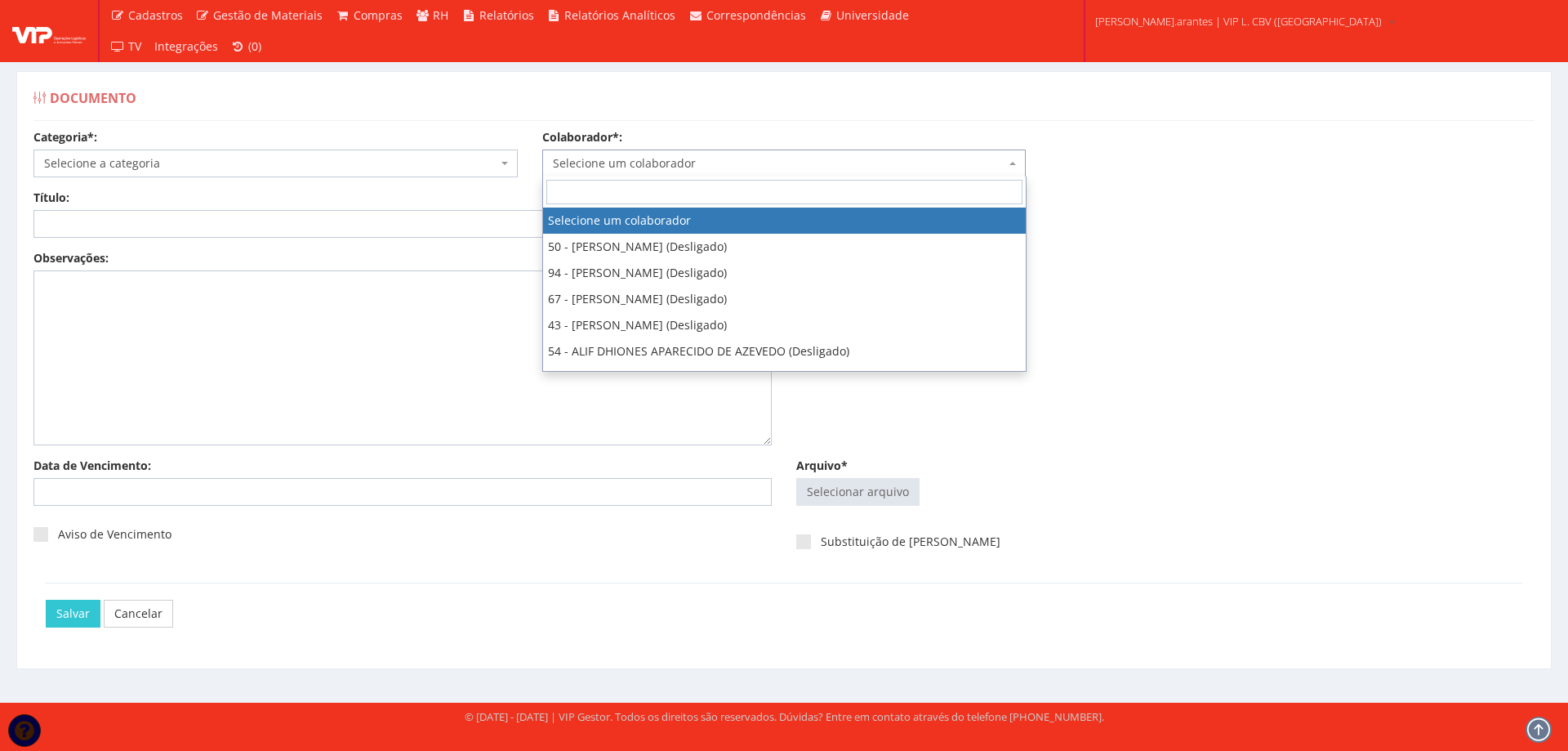
click at [646, 166] on span "Selecione um colaborador" at bounding box center [780, 163] width 453 height 17
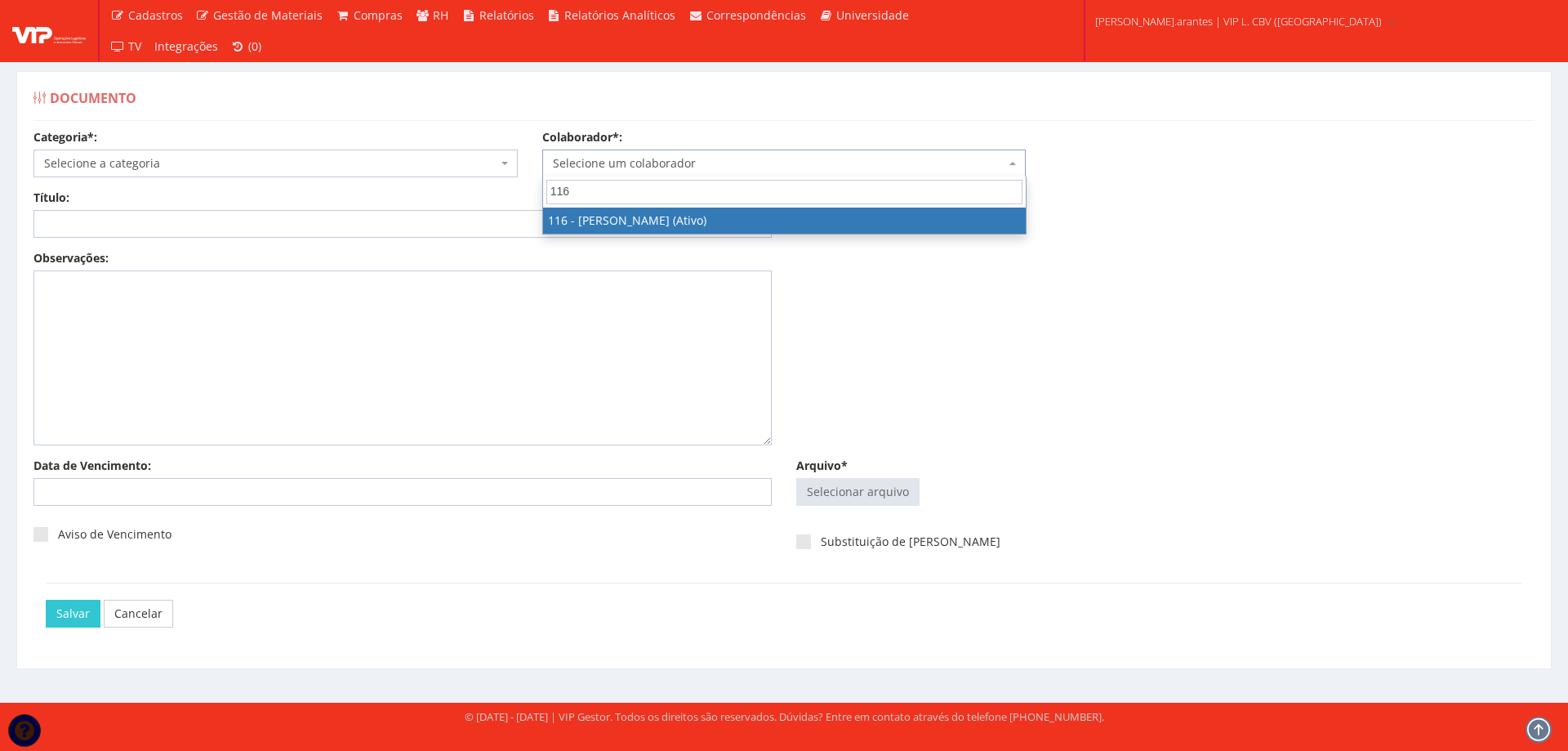
type input "116"
select select "3973"
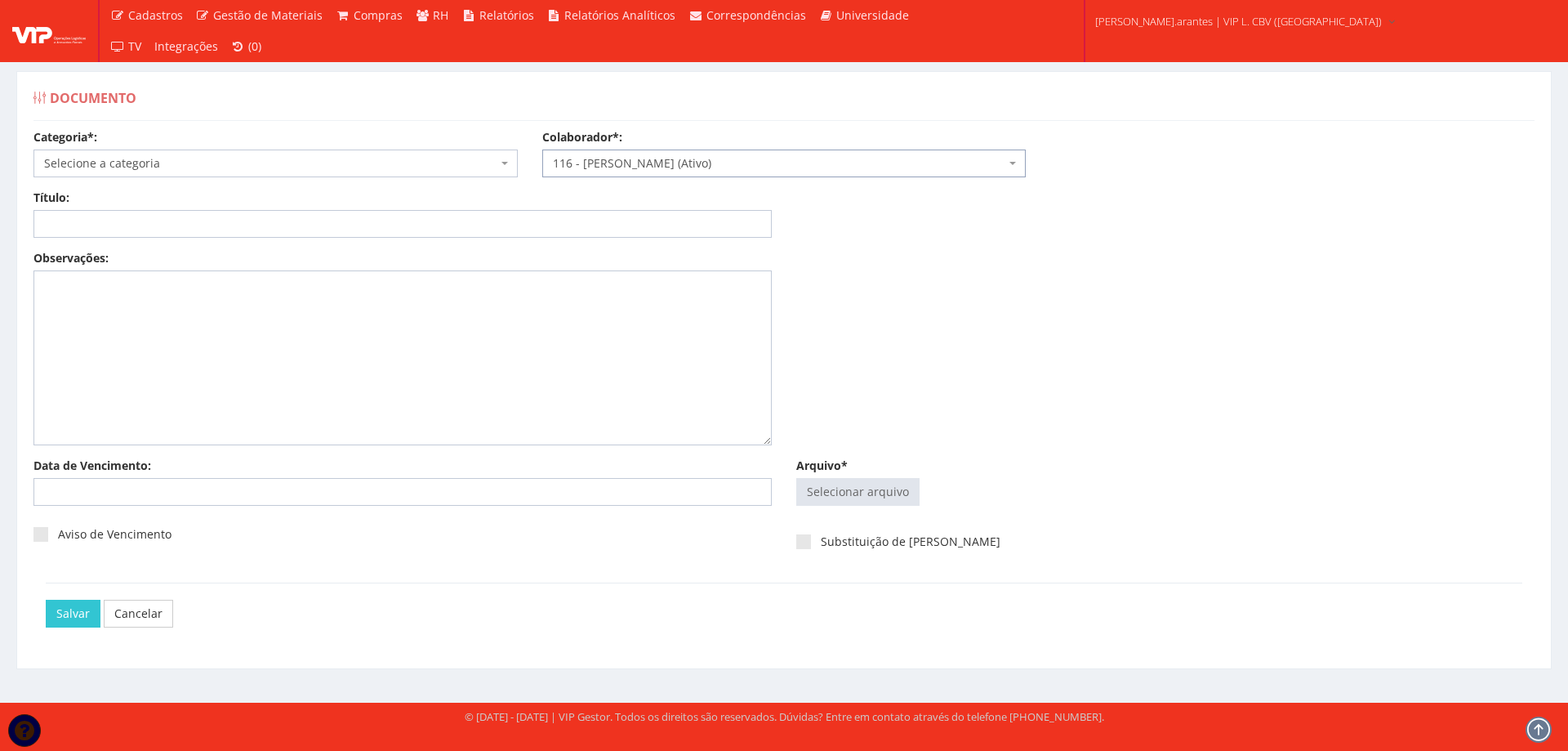
click at [212, 163] on span "Selecione a categoria" at bounding box center [270, 163] width 453 height 17
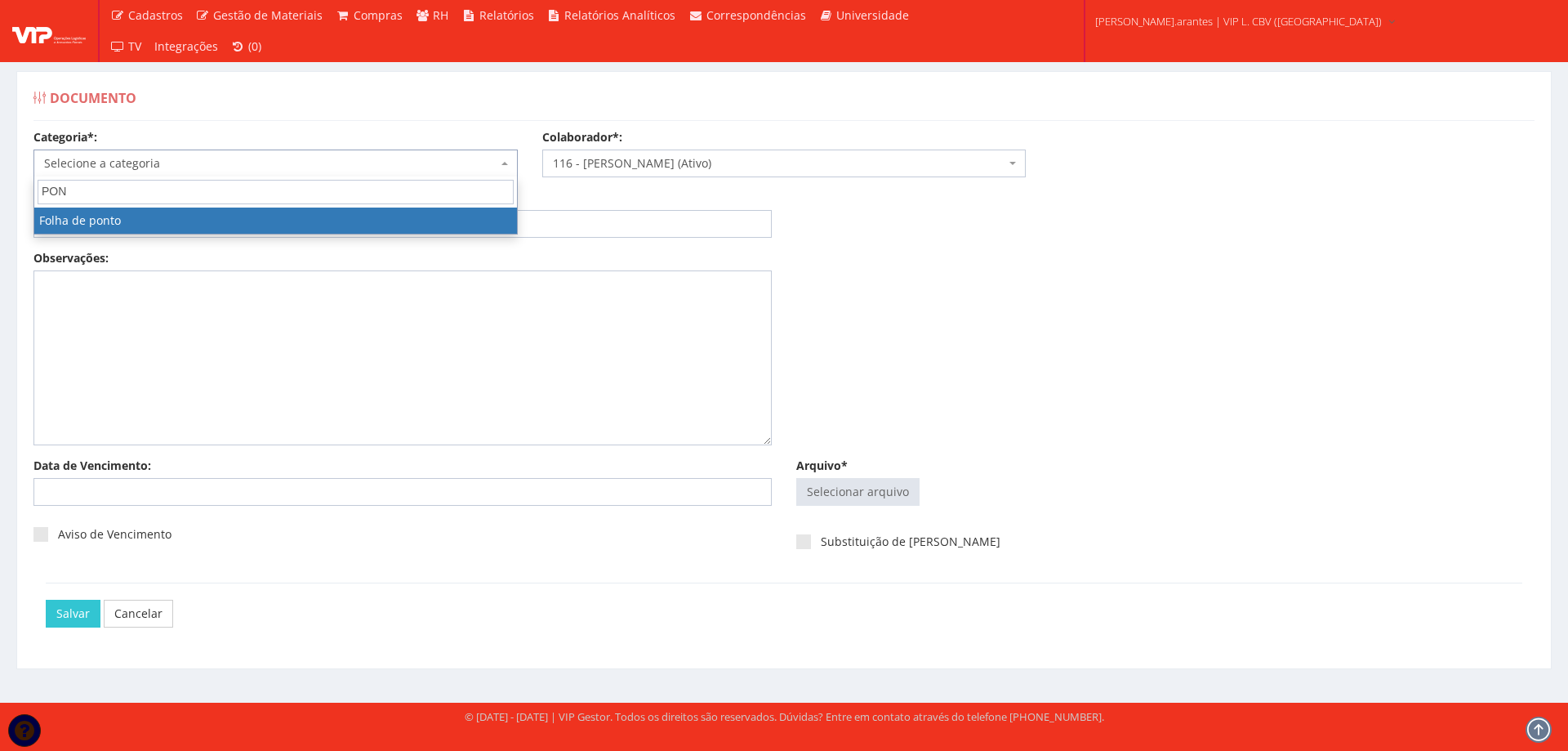
type input "PON"
select select "folha_ponto"
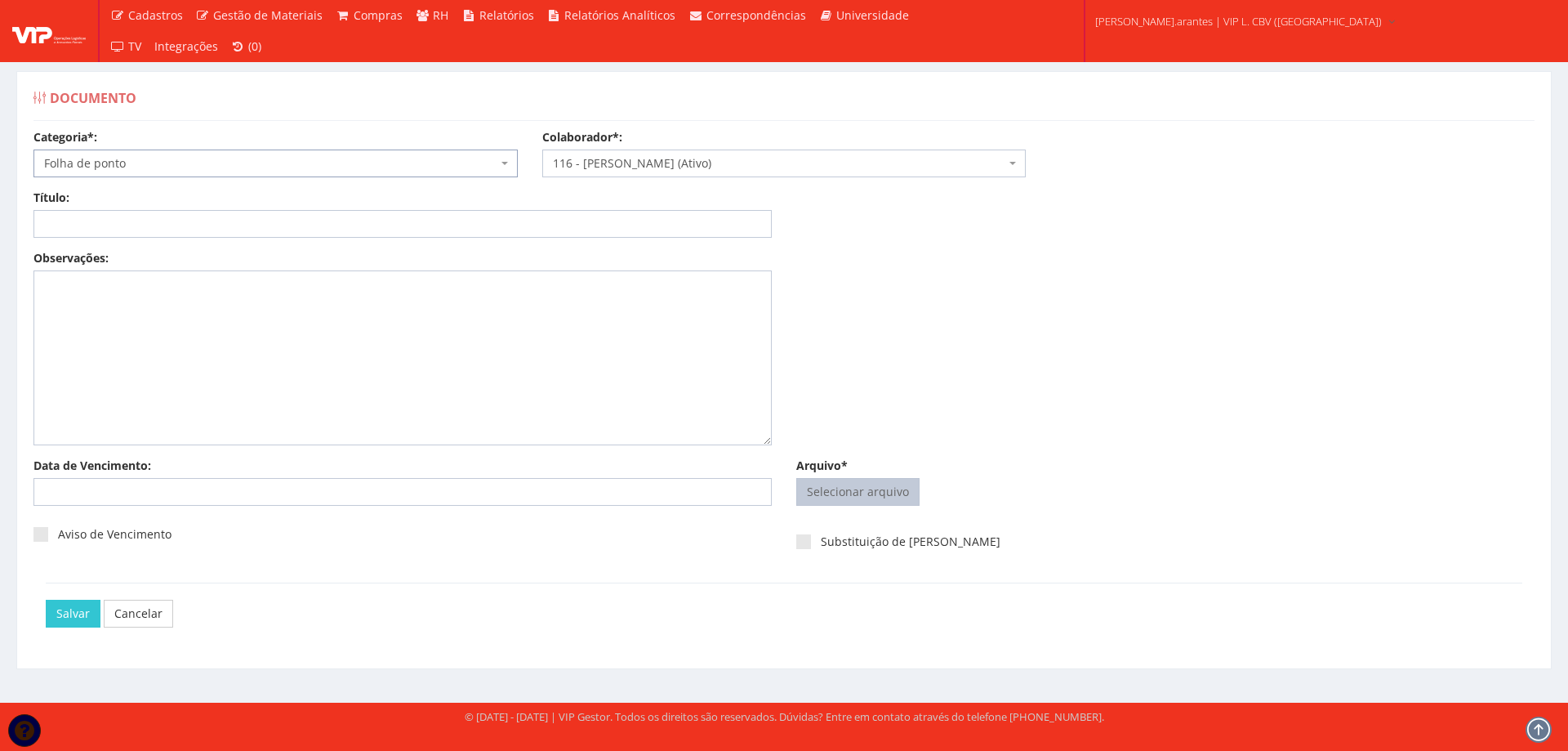
click at [810, 490] on input "Arquivo*" at bounding box center [858, 492] width 122 height 26
type input "C:\fakepath\VICTOR.pdf"
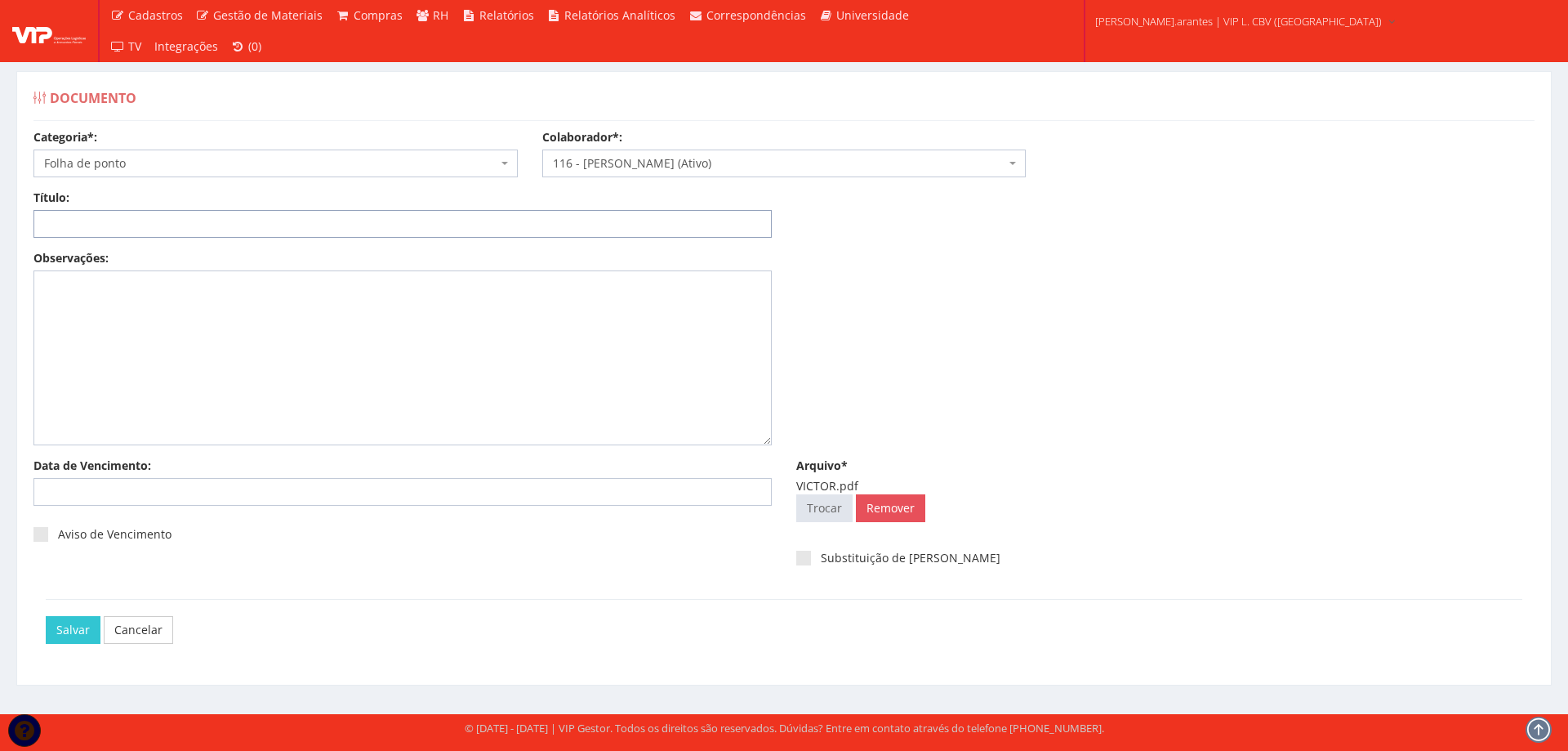
click at [186, 226] on input "Título:" at bounding box center [402, 224] width 738 height 28
drag, startPoint x: 150, startPoint y: 222, endPoint x: 159, endPoint y: 222, distance: 9.0
click at [159, 222] on input "FOLHA DE PONTO 05-2025" at bounding box center [402, 224] width 738 height 28
type input "FOLHA DE PONTO 08-2025"
click at [69, 634] on input "Salvar" at bounding box center [73, 630] width 55 height 28
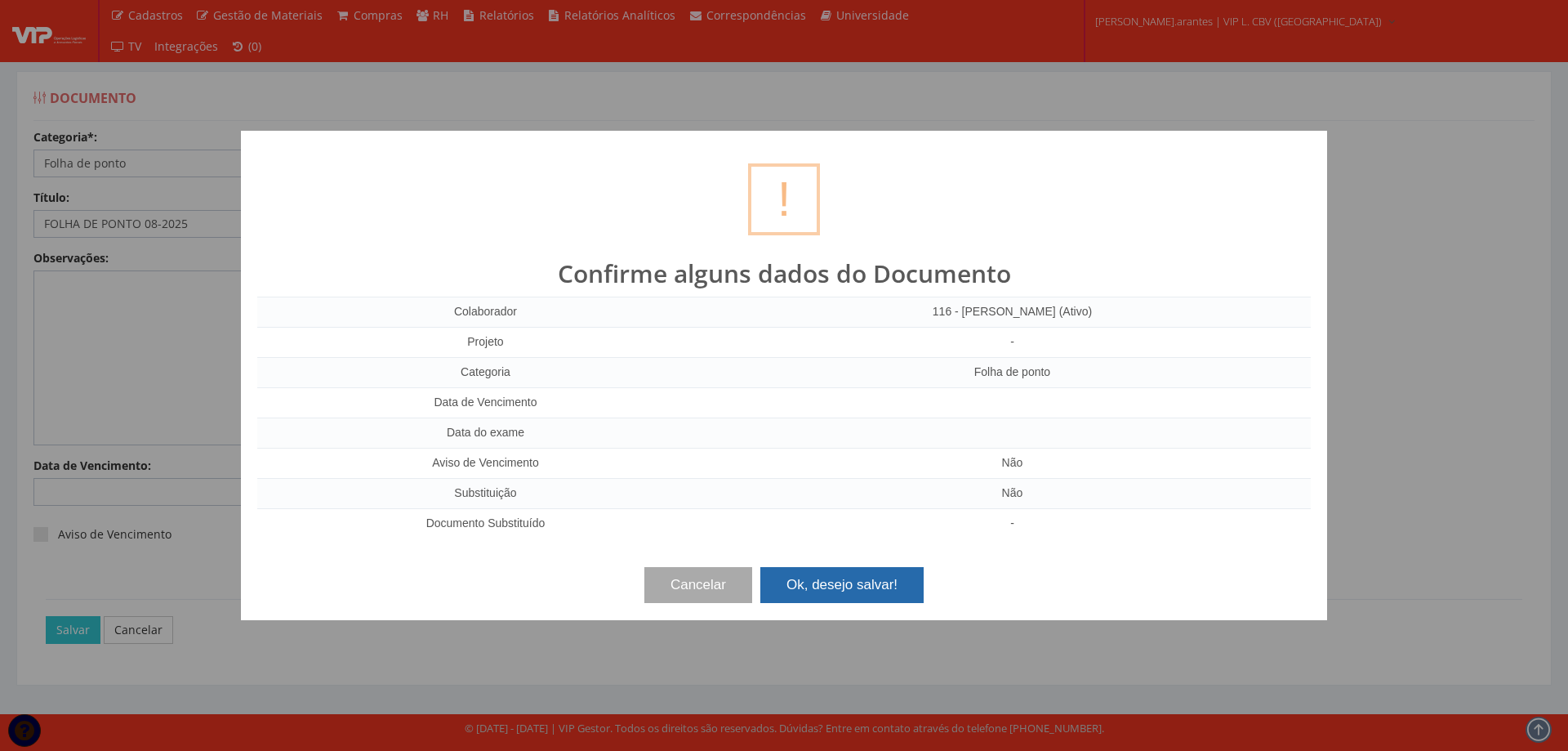
drag, startPoint x: 819, startPoint y: 591, endPoint x: 853, endPoint y: 571, distance: 39.4
click at [820, 591] on button "Ok, desejo salvar!" at bounding box center [842, 585] width 164 height 36
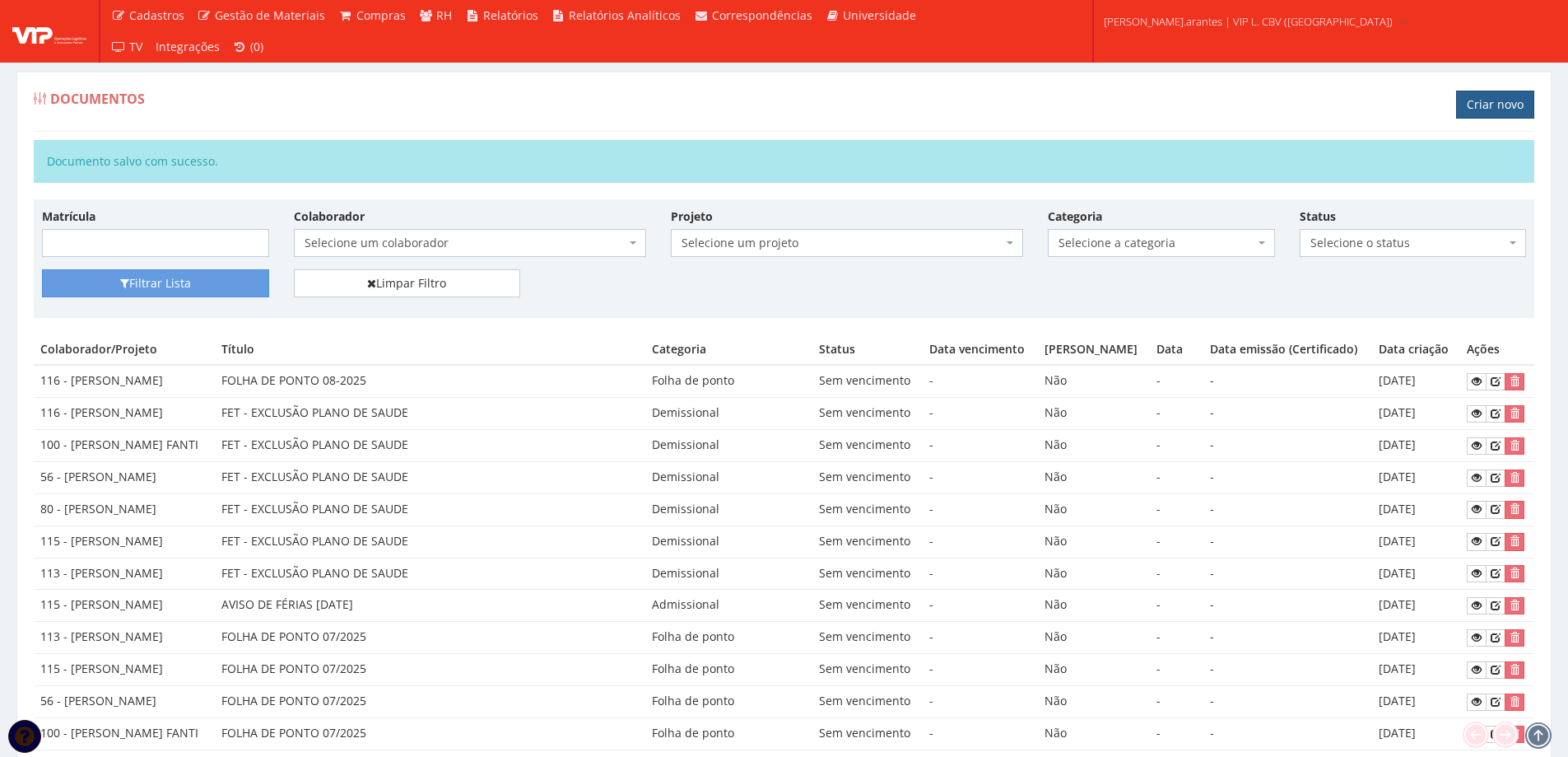
click at [1482, 104] on link "Criar novo" at bounding box center [1495, 105] width 78 height 28
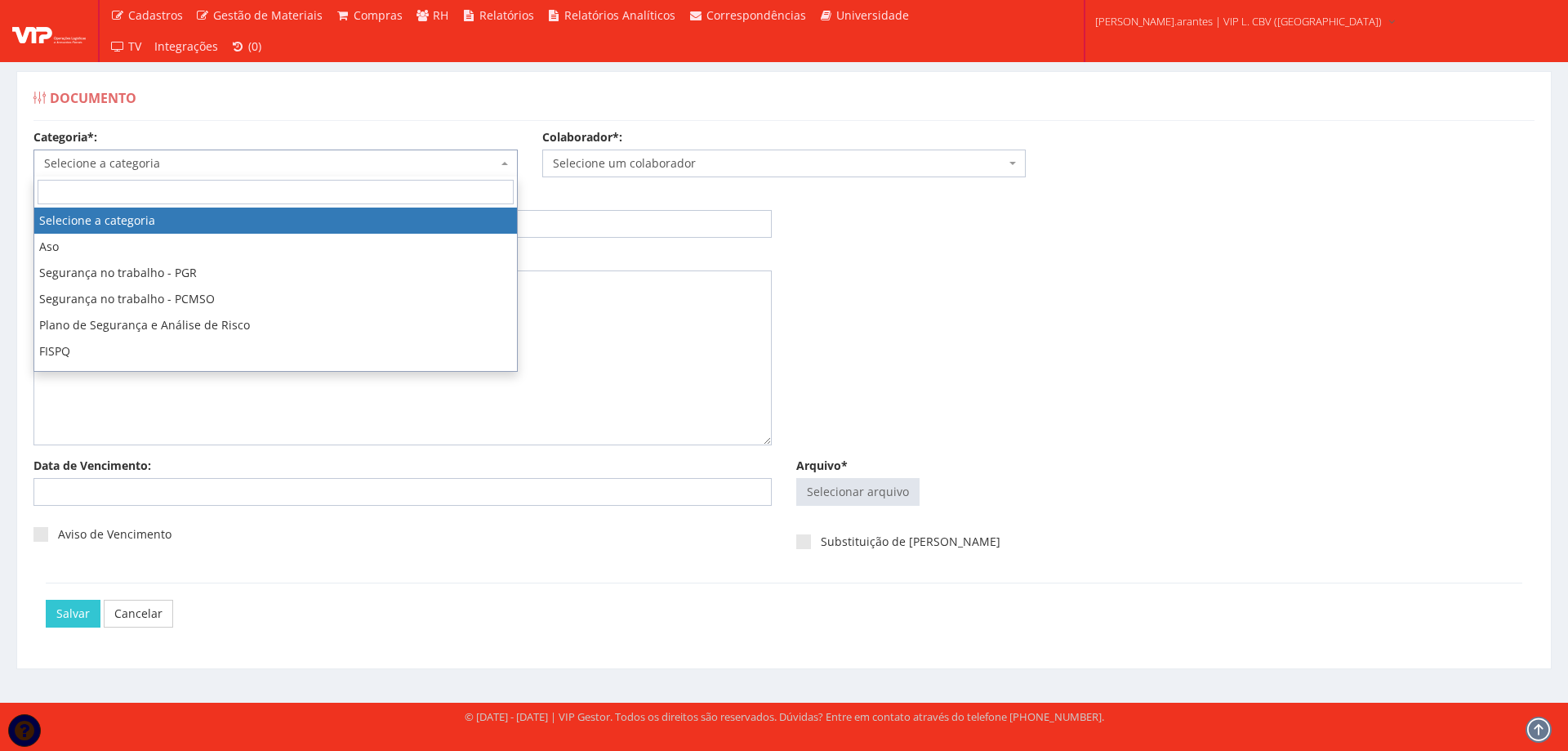
click at [295, 163] on span "Selecione a categoria" at bounding box center [270, 163] width 453 height 17
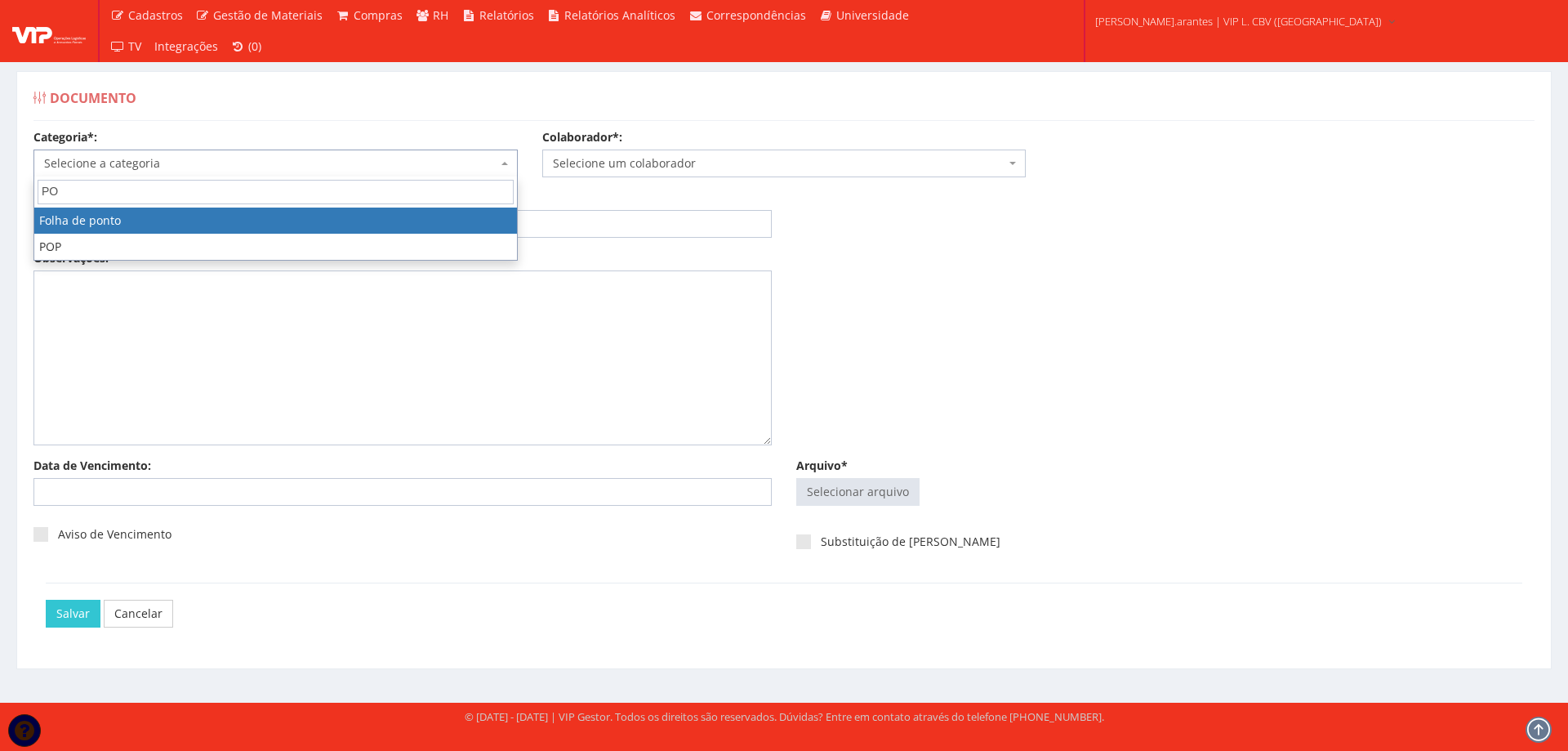
type input "PO"
select select "folha_ponto"
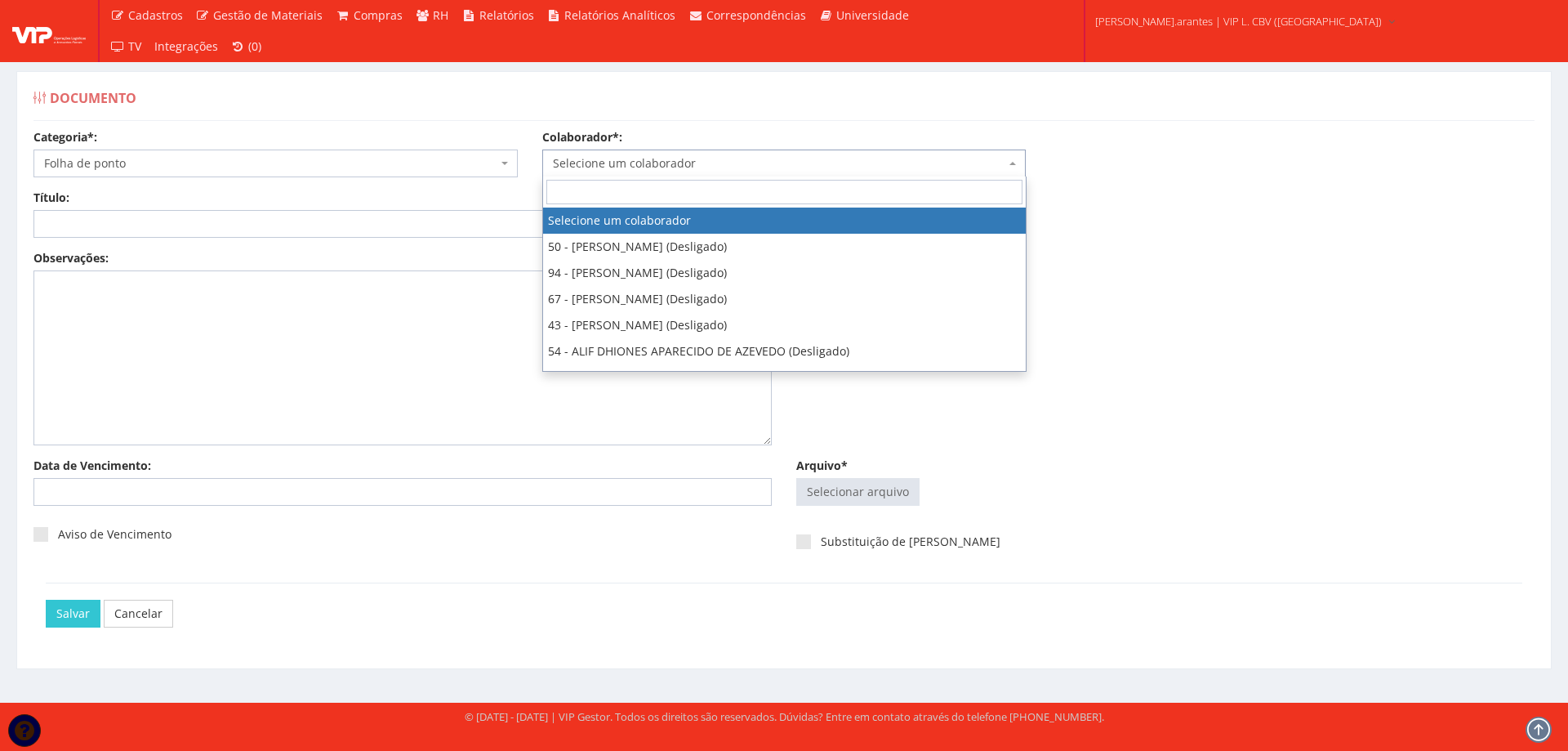
click at [578, 169] on span "Selecione um colaborador" at bounding box center [780, 163] width 453 height 17
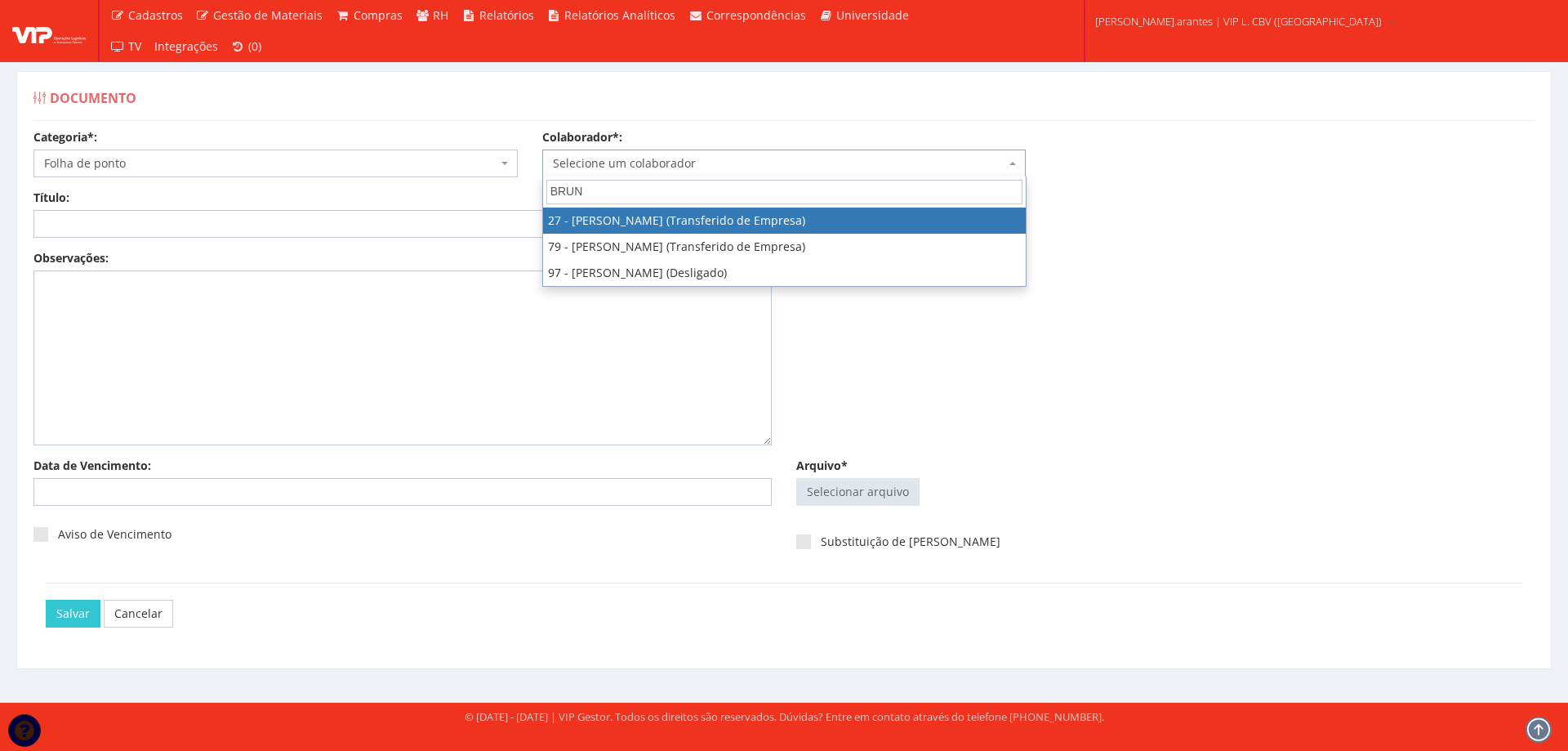
type input "BRUNO"
click at [1289, 228] on div "Título: Data: Período: Selecione o período 30 Dias 45 Dias 90 Dias Selecione o …" at bounding box center [784, 220] width 1526 height 60
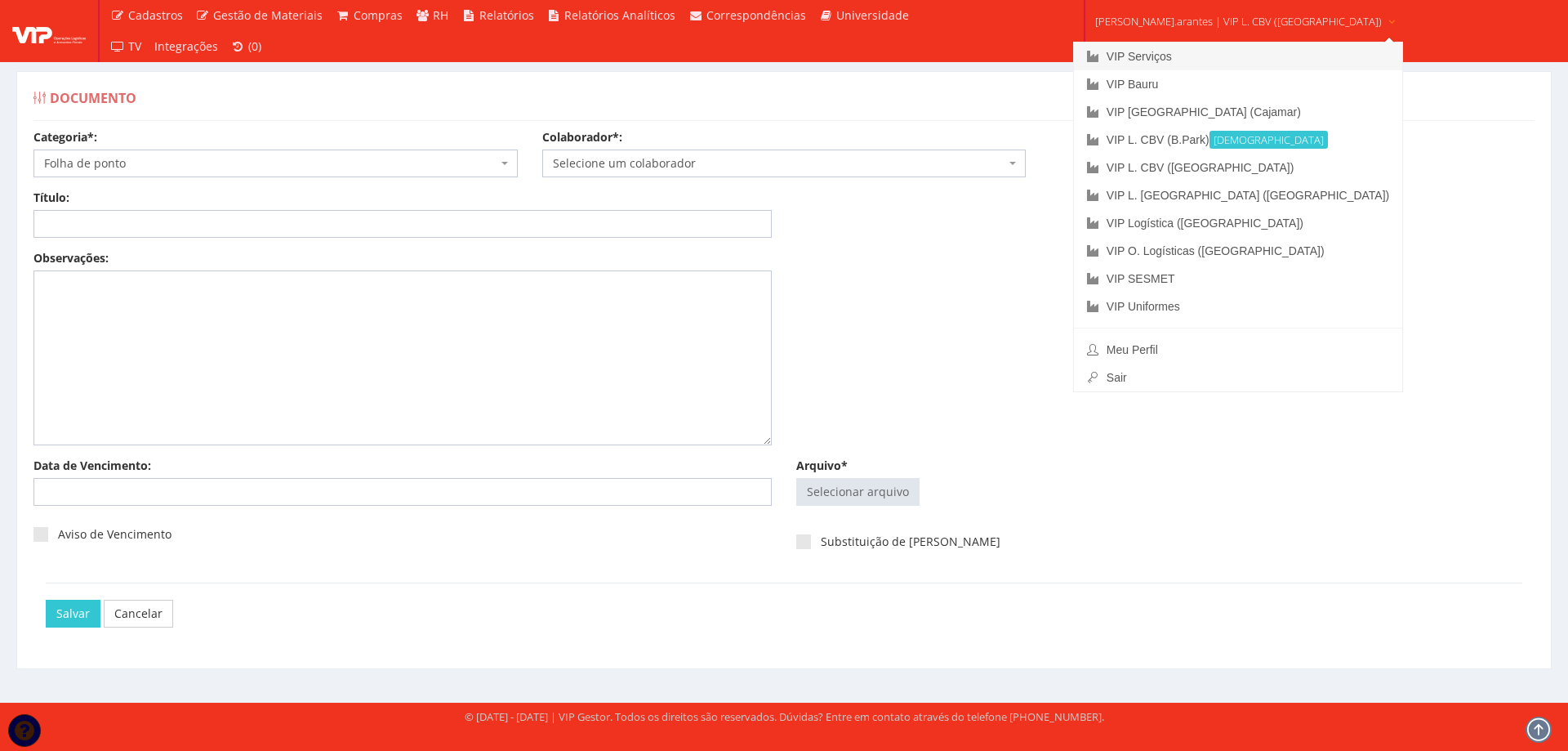
click at [1161, 59] on link "VIP Serviços" at bounding box center [1238, 57] width 328 height 28
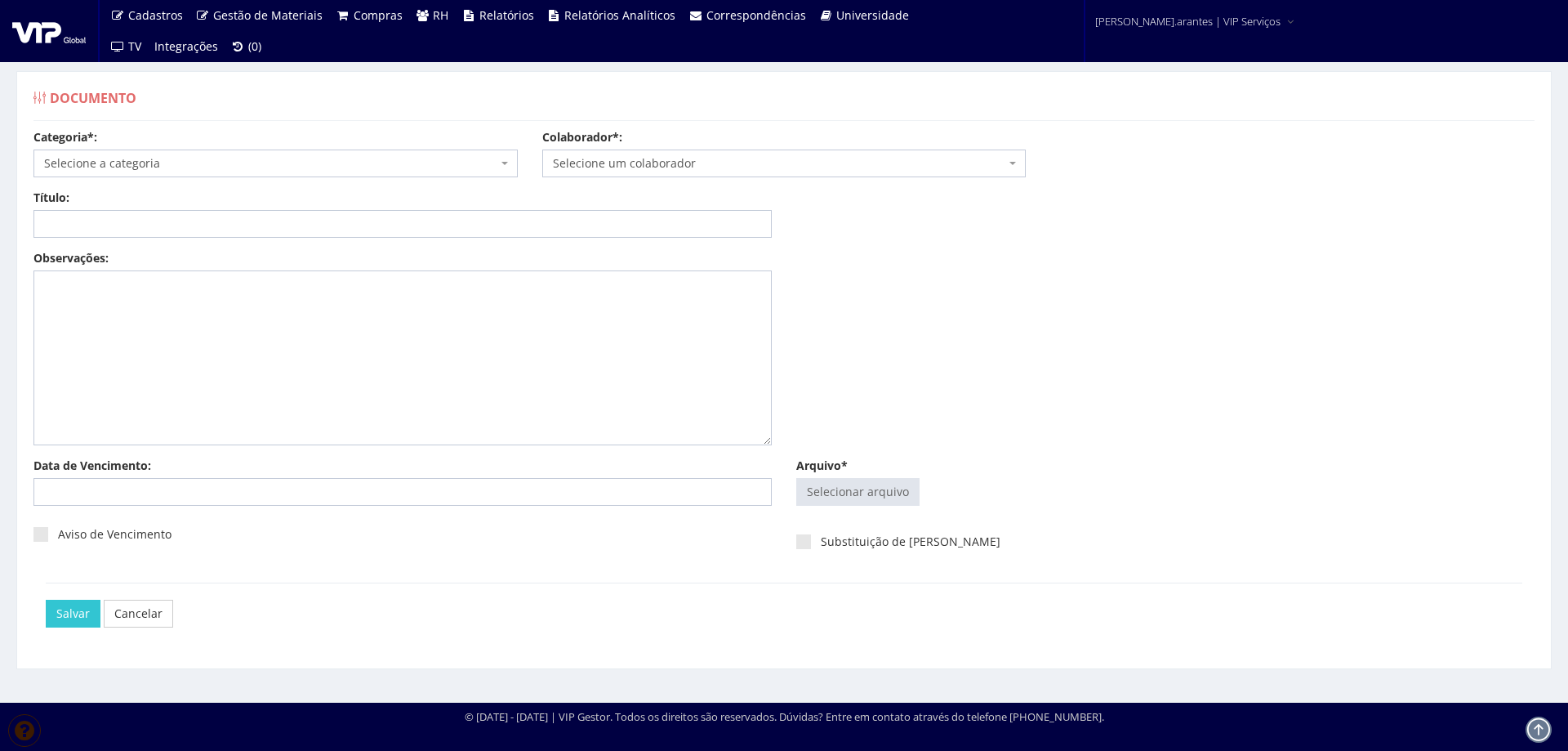
click at [235, 163] on span "Selecione a categoria" at bounding box center [270, 163] width 453 height 17
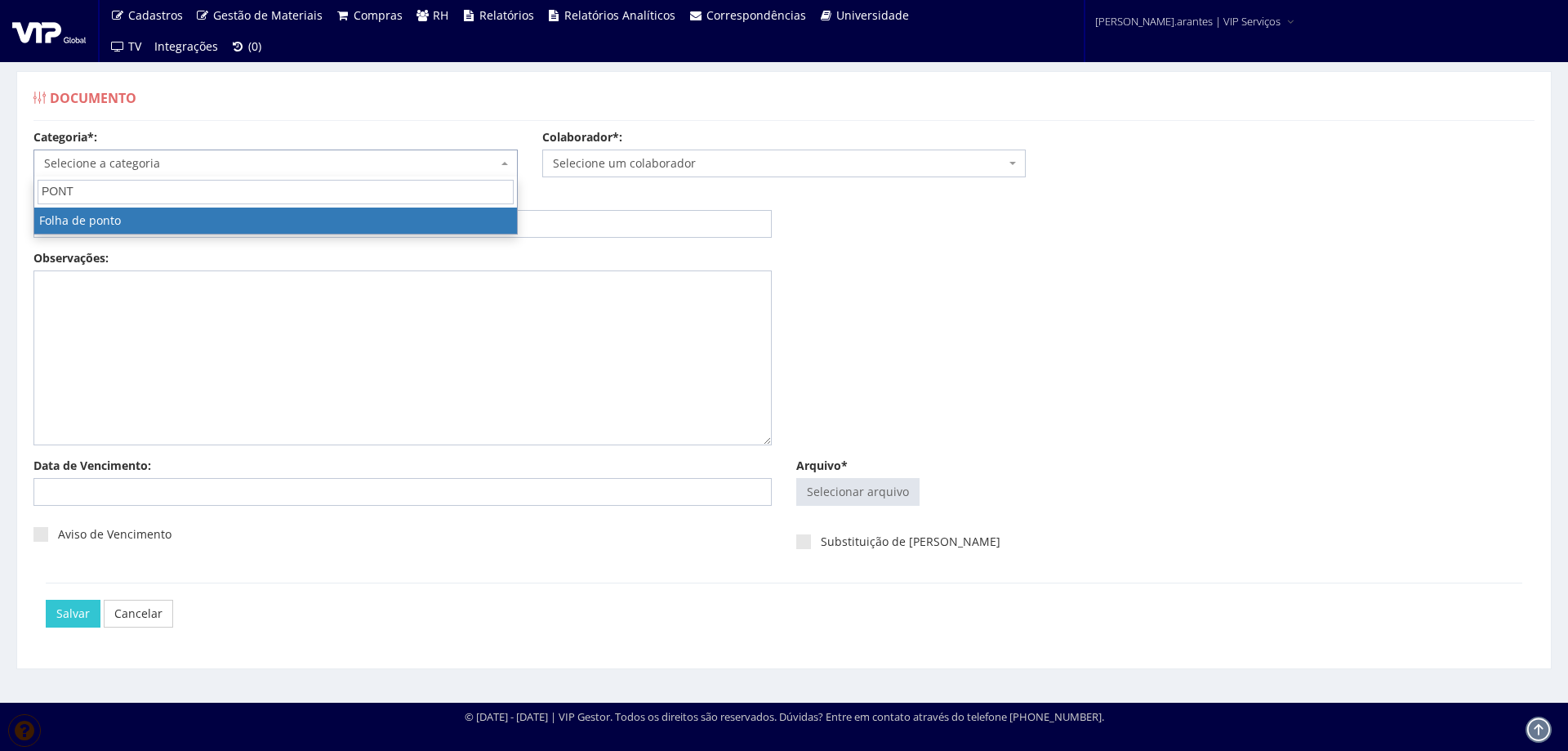
type input "PONT"
select select "folha_ponto"
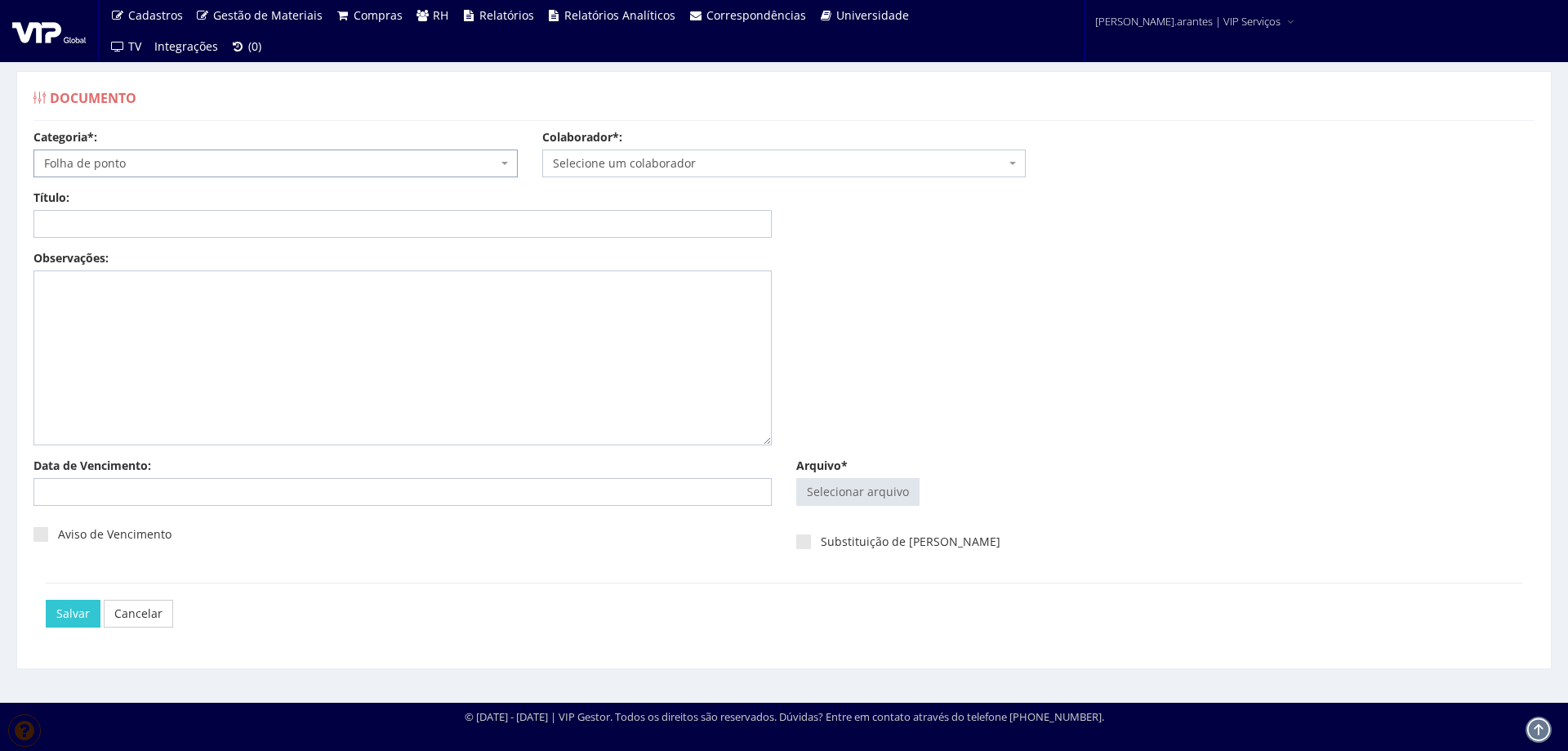
click at [581, 168] on span "Selecione um colaborador" at bounding box center [780, 163] width 453 height 17
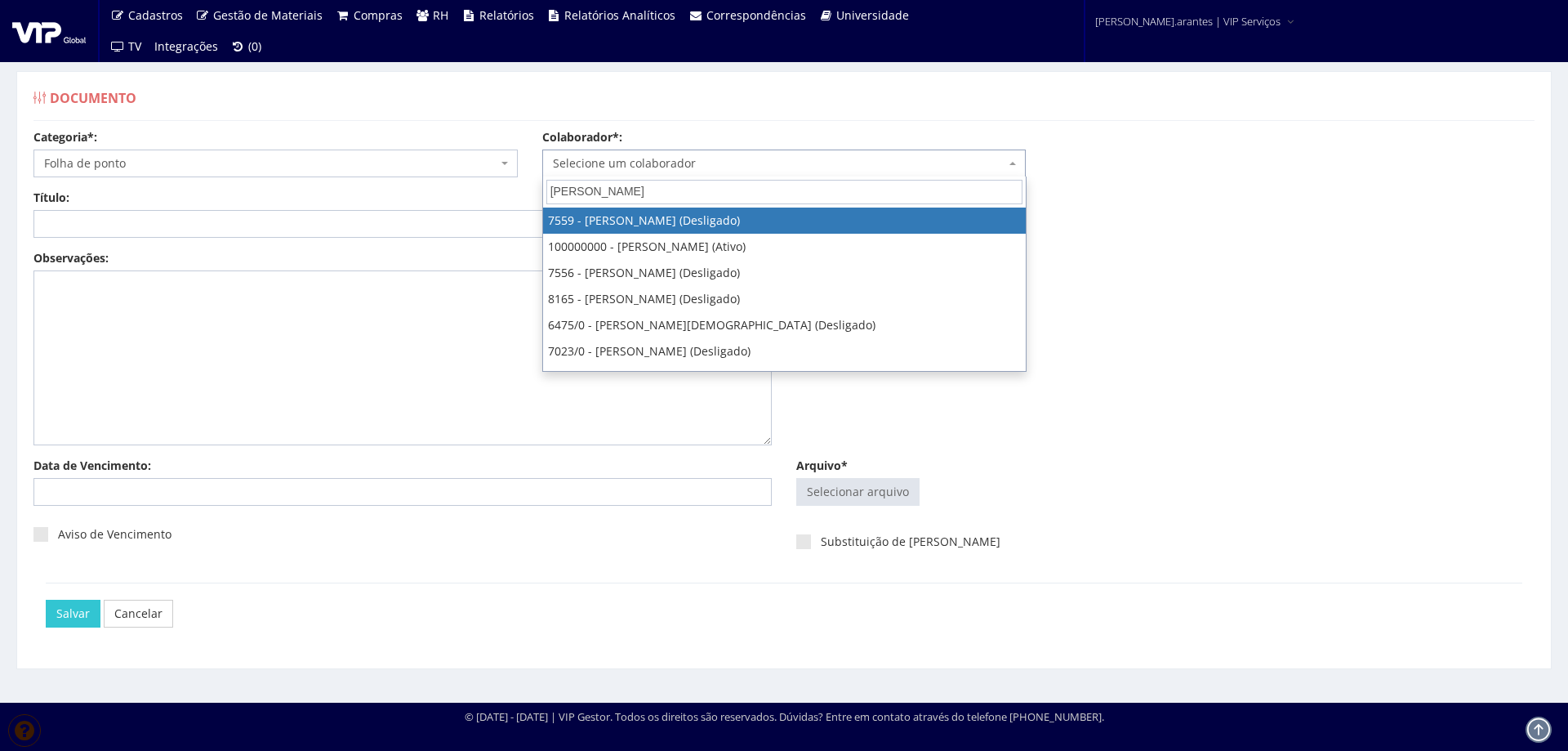
type input "[PERSON_NAME]"
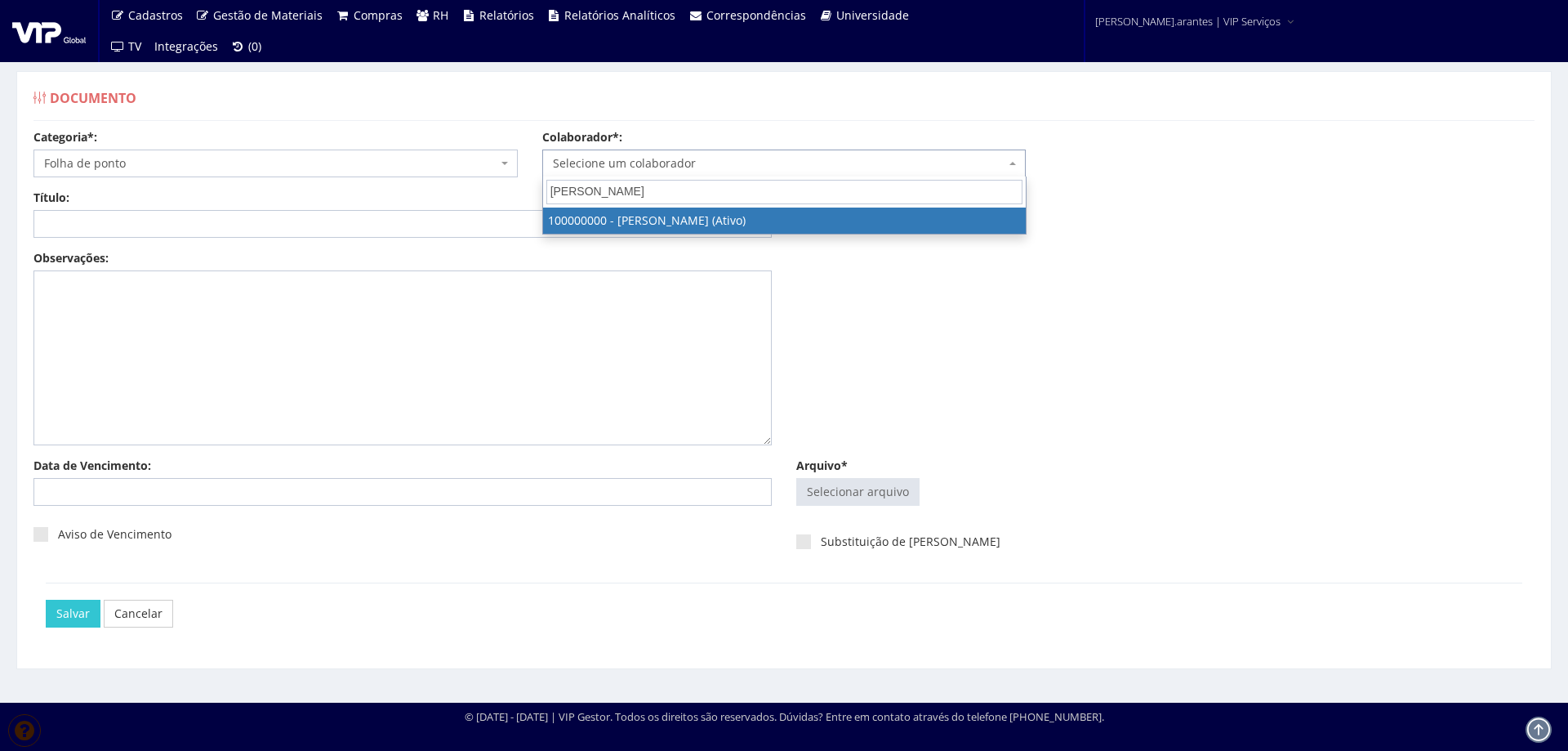
select select "3420"
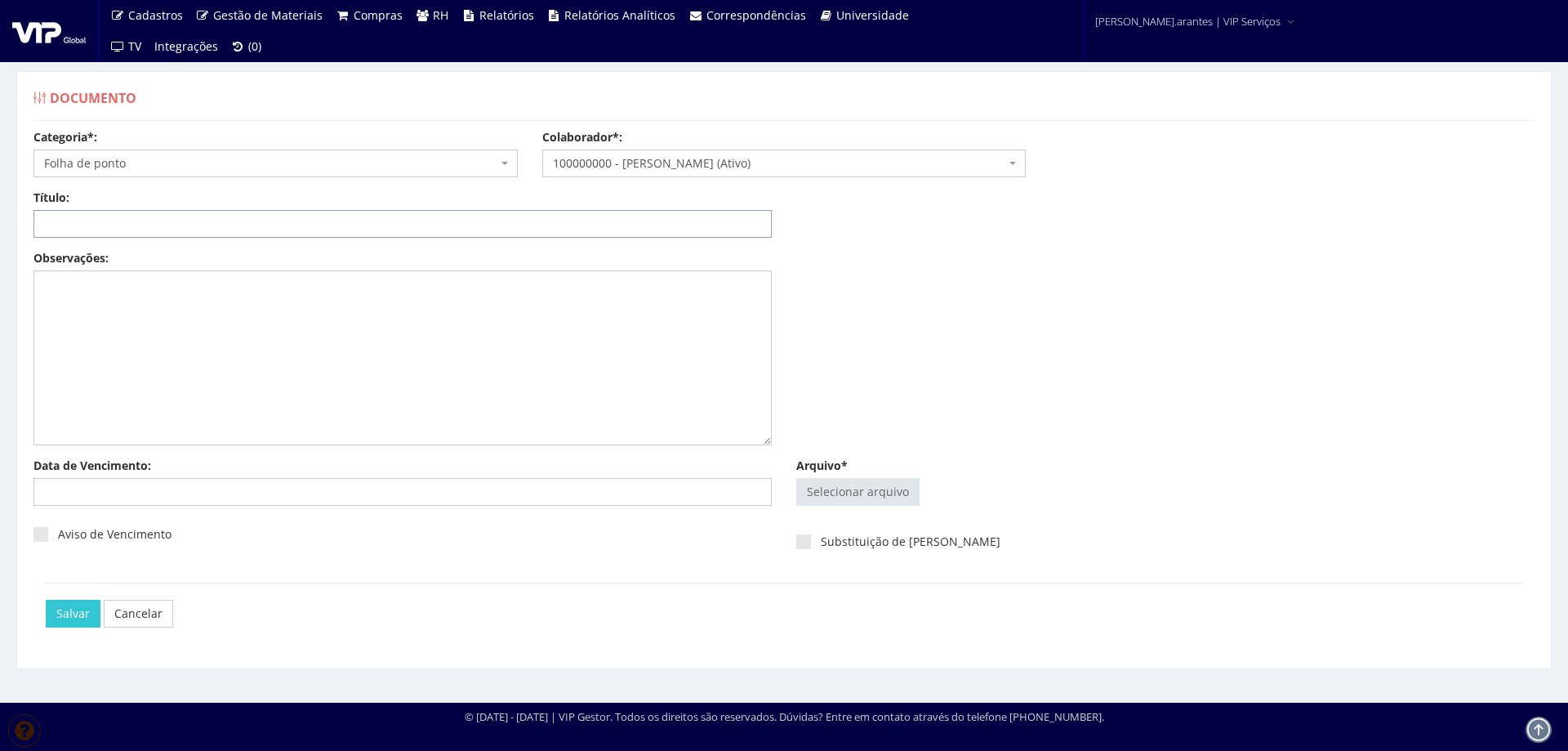
click at [128, 226] on input "Título:" at bounding box center [402, 224] width 738 height 28
click at [150, 222] on input "FOLHA DE PONTO 05-2025" at bounding box center [402, 224] width 738 height 28
type input "FOLHA DE PONTO 08-2025"
click at [886, 486] on input "Arquivo*" at bounding box center [858, 492] width 122 height 26
type input "C:\fakepath\[PERSON_NAME].pdf"
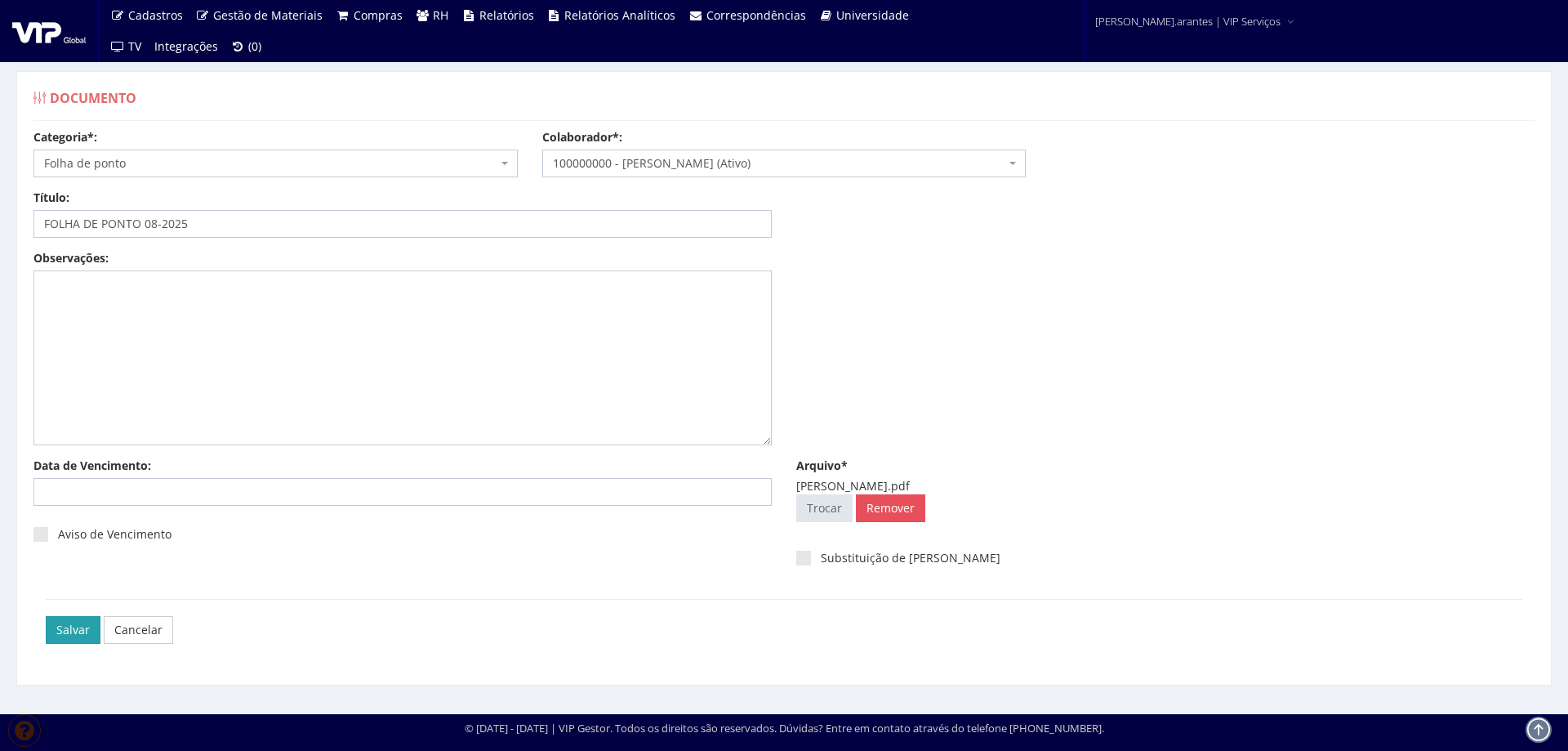
click at [80, 629] on input "Salvar" at bounding box center [73, 630] width 55 height 28
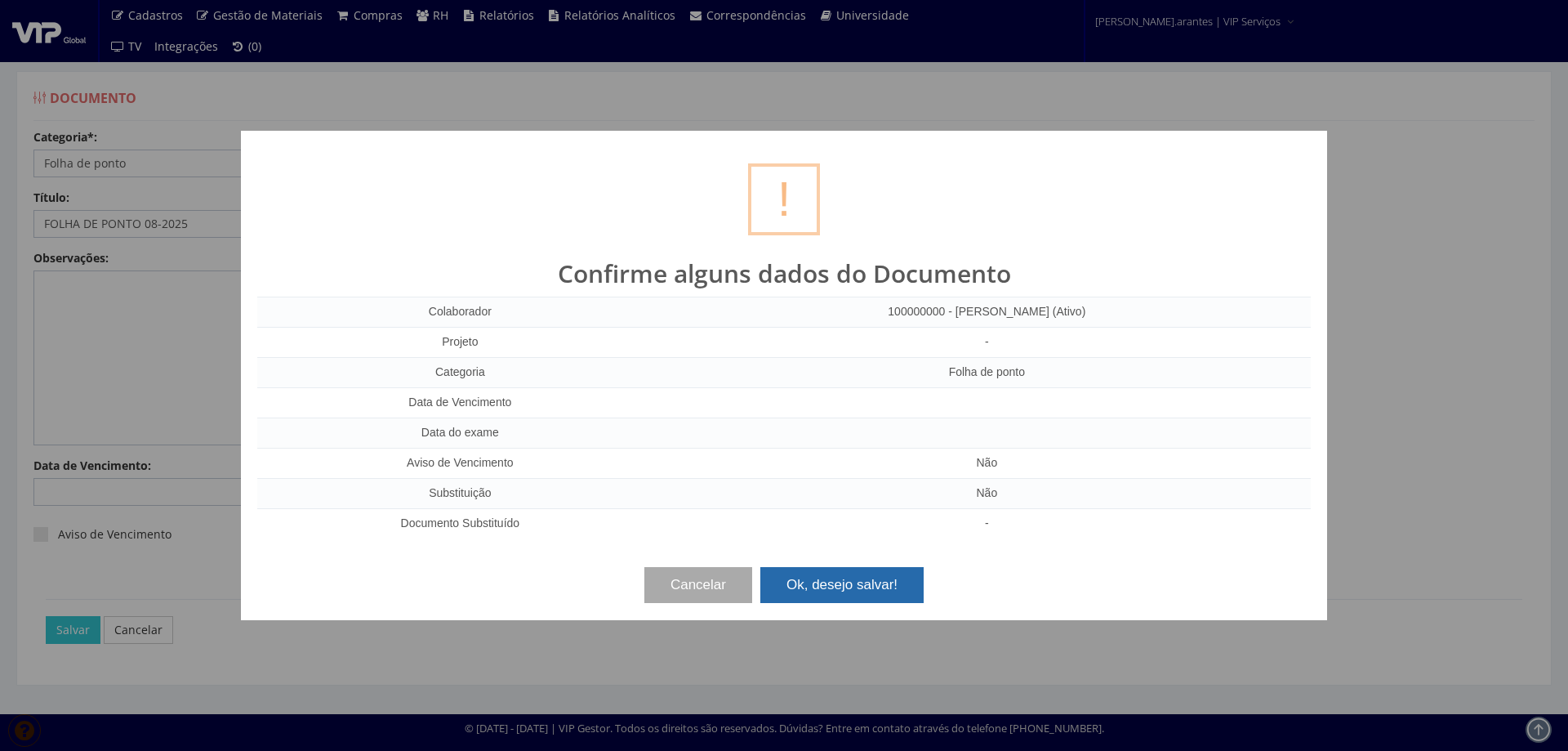
click at [863, 571] on button "Ok, desejo salvar!" at bounding box center [842, 585] width 164 height 36
